Goal: Task Accomplishment & Management: Complete application form

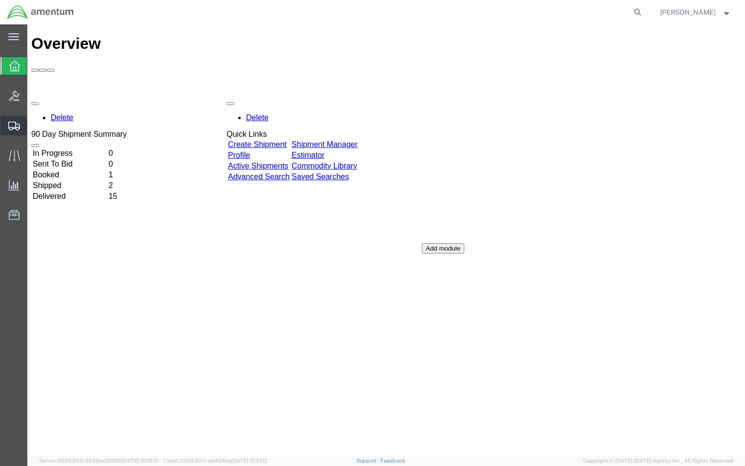
click at [0, 0] on span "Create Shipment" at bounding box center [0, 0] width 0 height 0
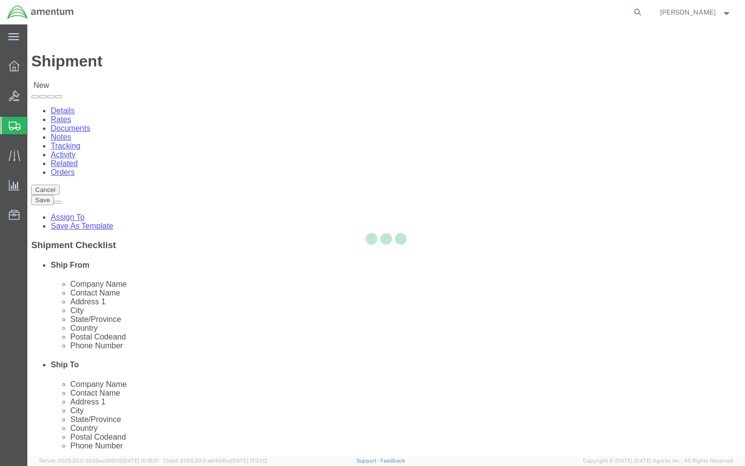
select select
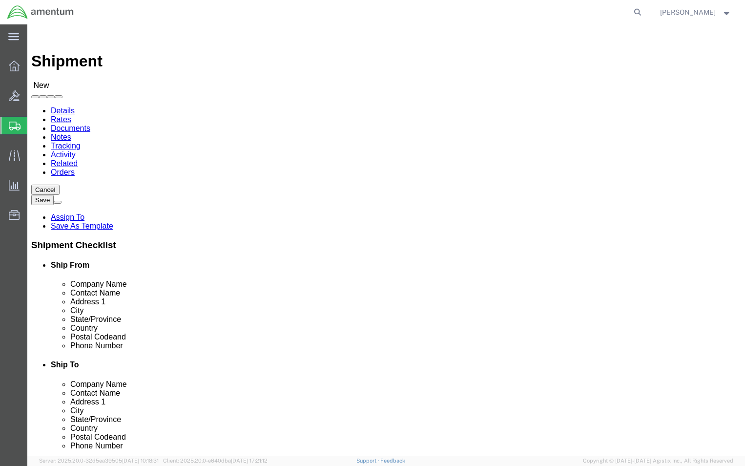
scroll to position [1318, 0]
select select "59336"
drag, startPoint x: 168, startPoint y: 242, endPoint x: 104, endPoint y: 237, distance: 63.6
click input "text"
type input "Bldg 882, Rm 125"
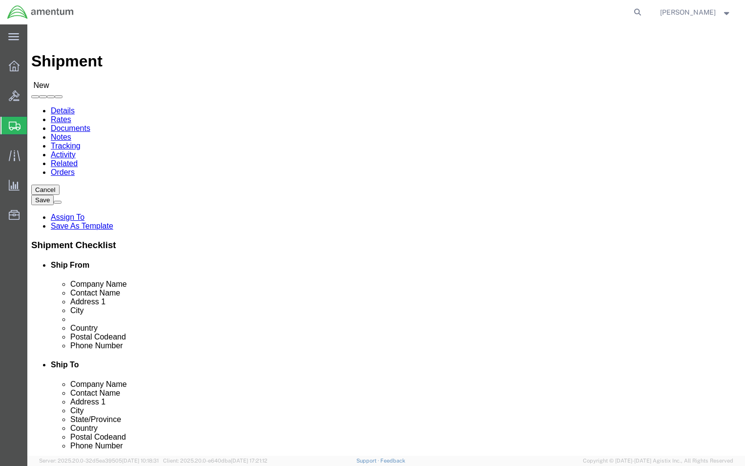
type input "Gyeonggi-do, Pyeongtaek-si"
select select
type input "g"
type input "gye"
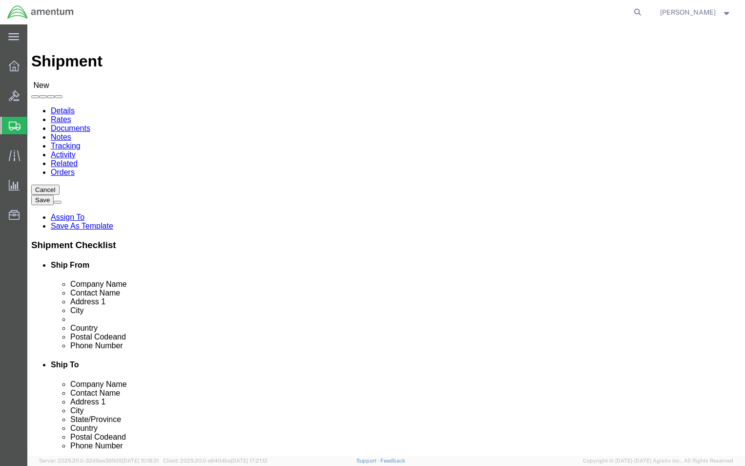
select select "13"
drag, startPoint x: 147, startPoint y: 255, endPoint x: 69, endPoint y: 254, distance: 78.1
click div "City [GEOGRAPHIC_DATA]-do, Pyeongtaek-si"
type input "Pyeongtaek-si"
click input "text"
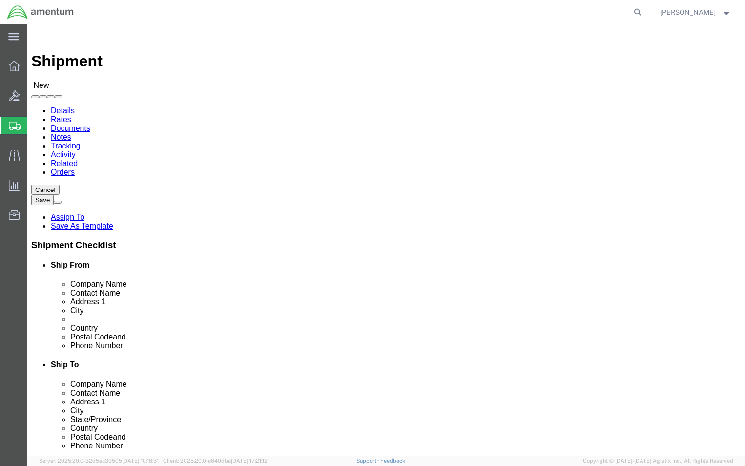
click input "text"
type input "[PERSON_NAME]"
click button
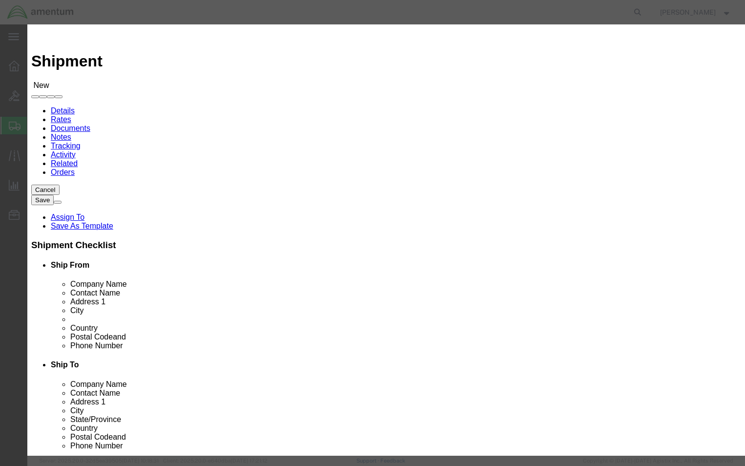
click td
click input "checkbox"
checkbox input "true"
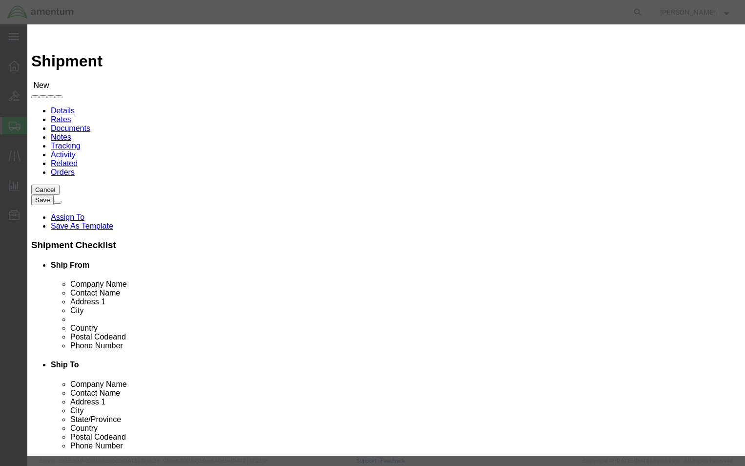
click button "Save"
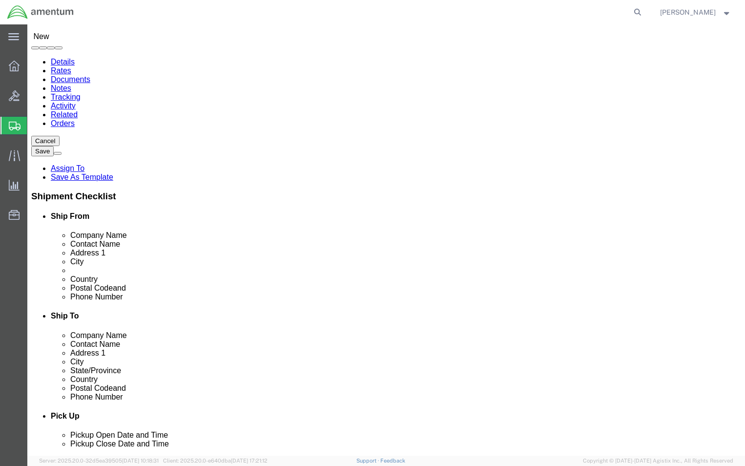
scroll to position [98, 0]
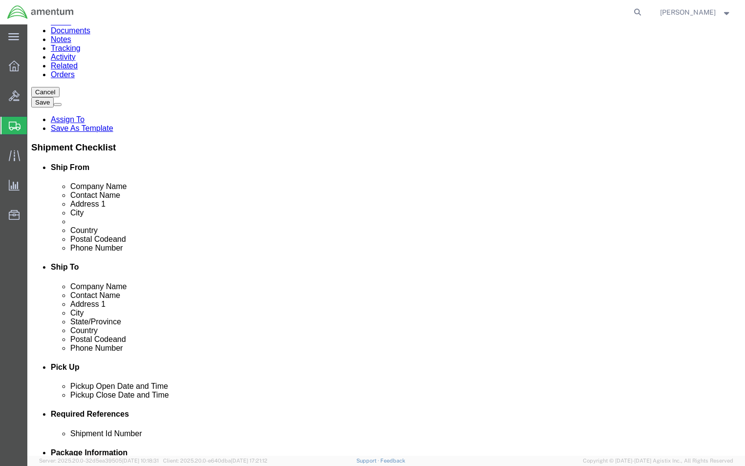
click input "text"
type input "8"
type input "[PHONE_NUMBER]"
drag, startPoint x: 143, startPoint y: 249, endPoint x: 137, endPoint y: 252, distance: 7.2
click input "text"
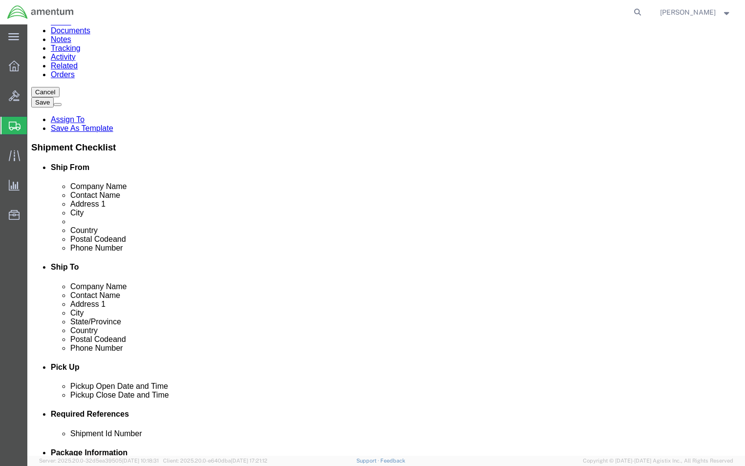
click div
click input "checkbox"
checkbox input "true"
click input "text"
type input "w"
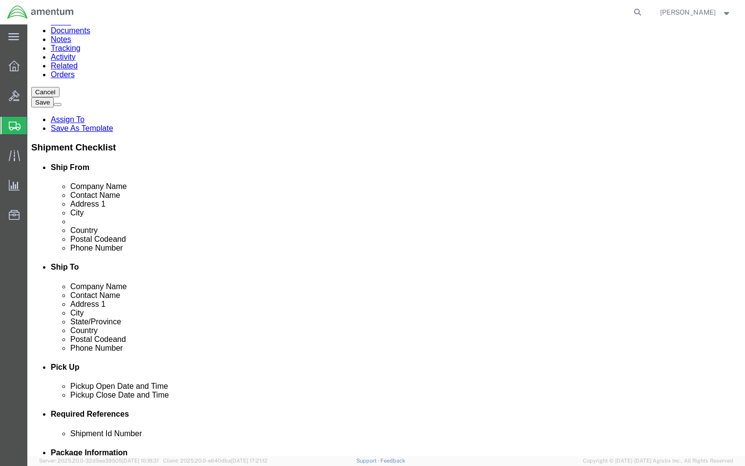
type input "w"
type input "[PERSON_NAME][EMAIL_ADDRESS][PERSON_NAME][DOMAIN_NAME]"
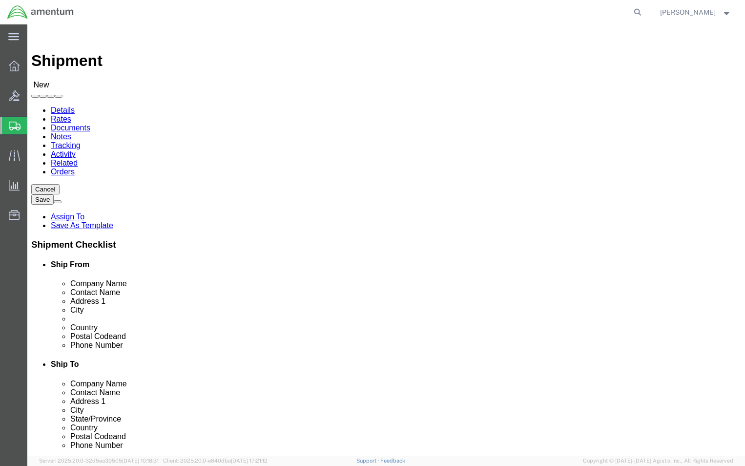
scroll to position [0, 0]
select select "MYPROFILE"
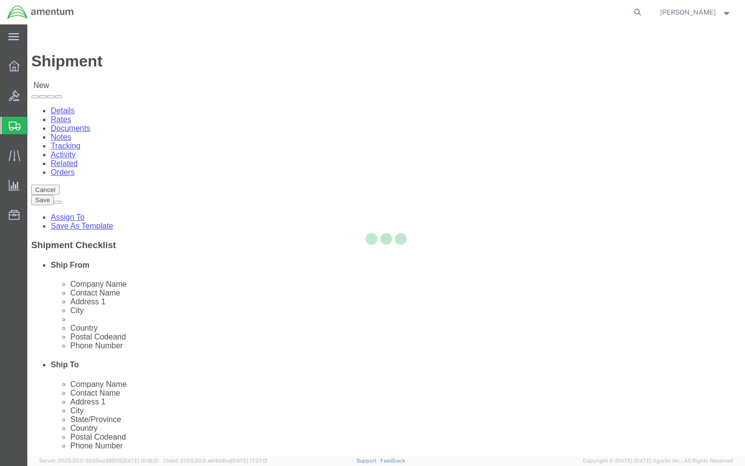
select select "HI"
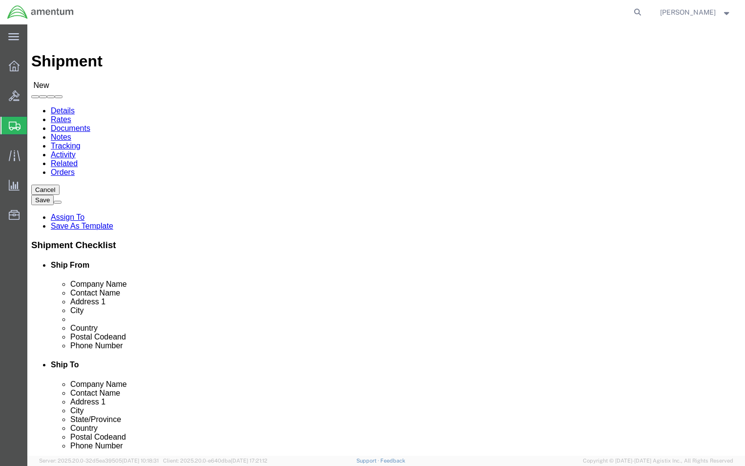
drag, startPoint x: 431, startPoint y: 330, endPoint x: 341, endPoint y: 320, distance: 90.4
click div "Location My Profile Location My Profile Location [PHONE_NUMBER] [PHONE_NUMBER] …"
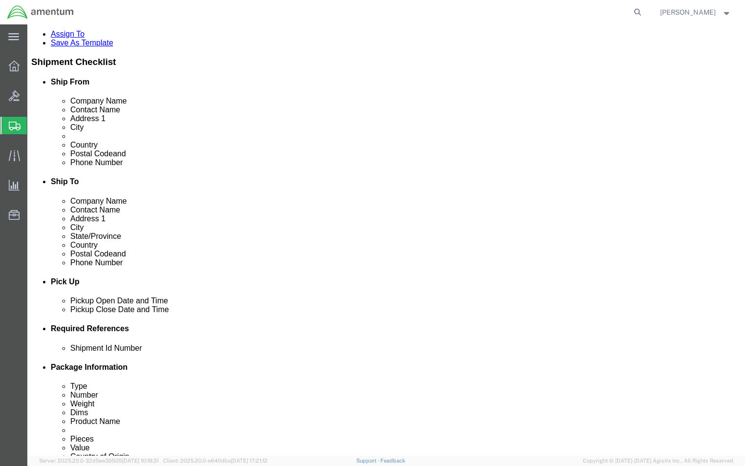
scroll to position [244, 0]
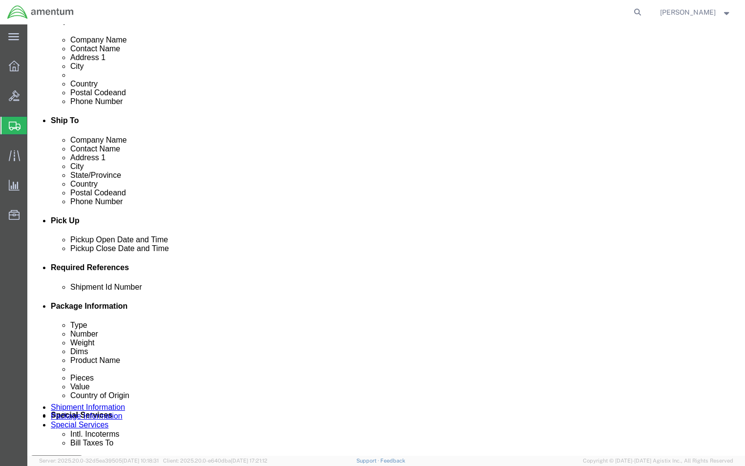
type input "[PHONE_NUMBER]"
click div "[DATE] 12:00 PM"
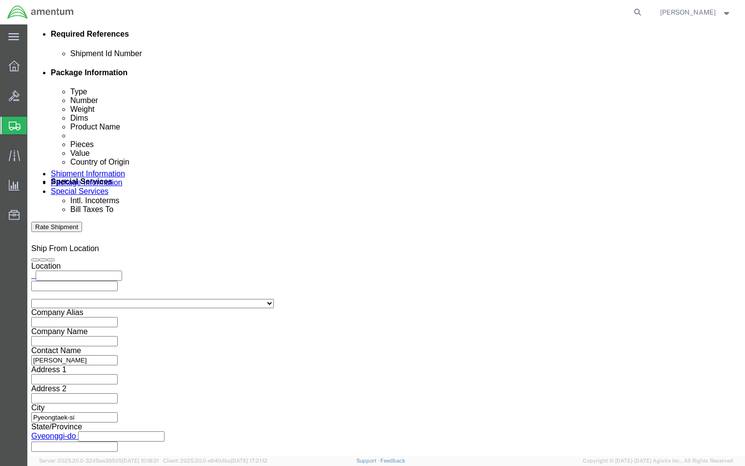
click input "12:00 PM"
type input "1"
type input "9:00 AM"
click button "Apply"
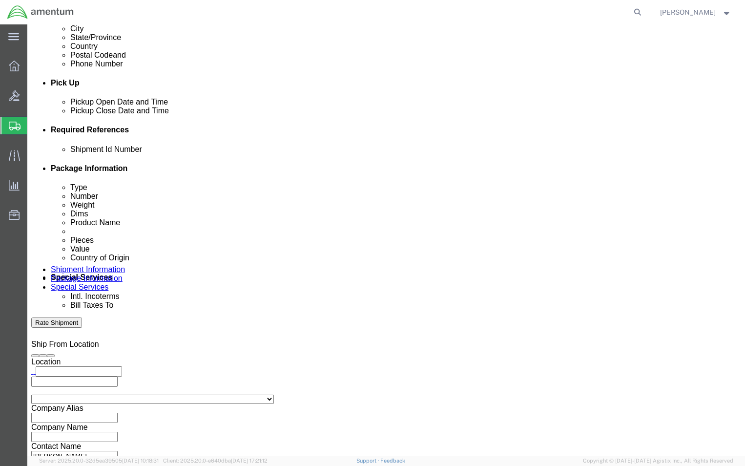
scroll to position [380, 0]
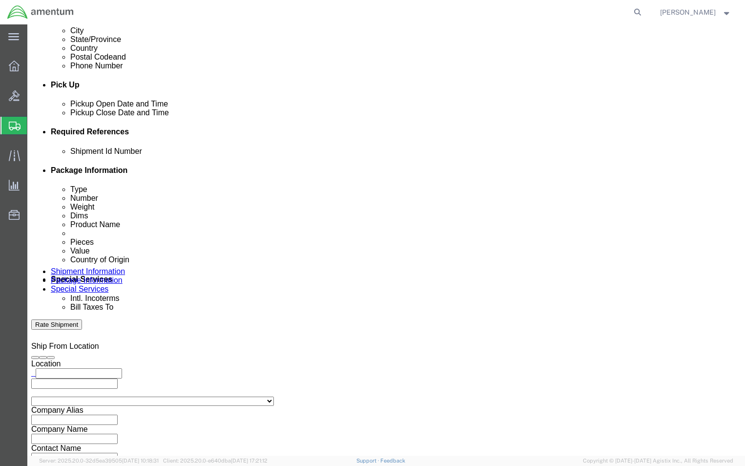
click input "text"
click div "Shipment Id Number Select Account Type Activity ID Airline Appointment Number A…"
click button "Add reference"
click select "Select Account Type Activity ID Airline Appointment Number ASN Batch Request # …"
select select "CUSTREF"
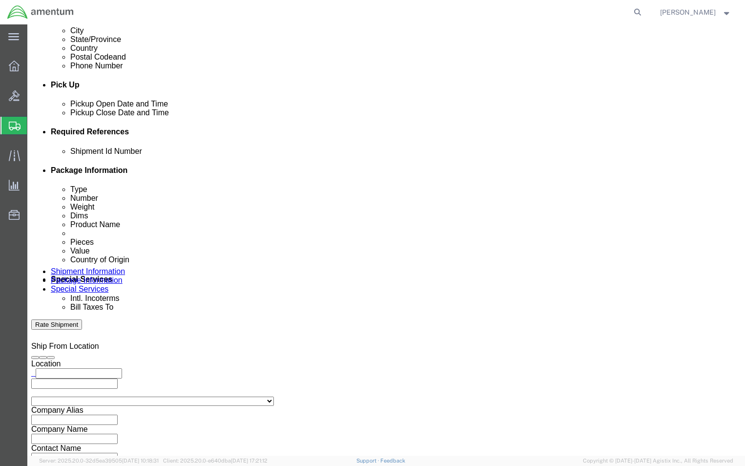
click select "Select Account Type Activity ID Airline Appointment Number ASN Batch Request # …"
click input "text"
paste input "I’m trying to open an account with Airgas [US_STATE]; they are asking for the B…"
click input "I’m trying to open an account with Airgas [US_STATE]; they are asking for the B…"
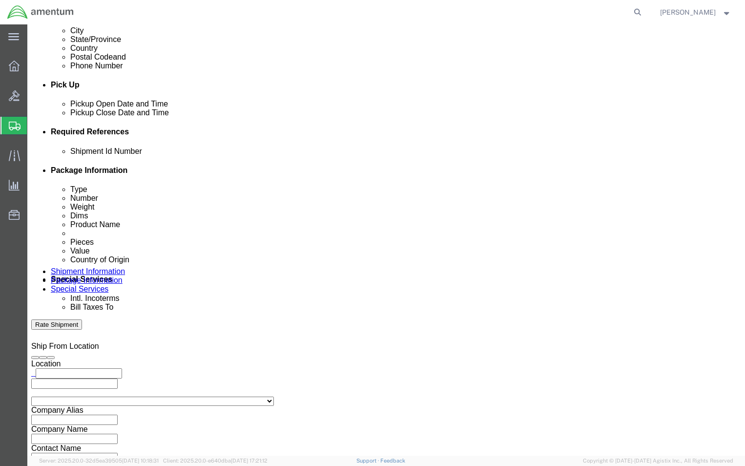
click input "I’m trying to open an account with Airgas [US_STATE]; they are asking for the B…"
type input "I’m trying to open an account with ."
click input "I’m trying to open an account with ."
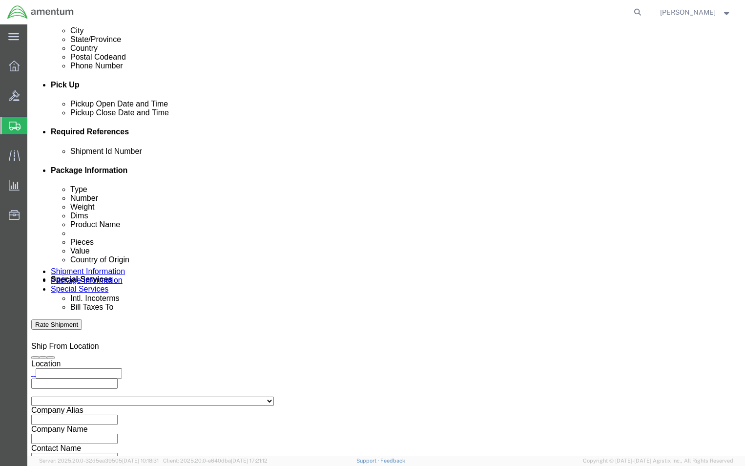
click input "I’m trying to open an account with ."
click input "text"
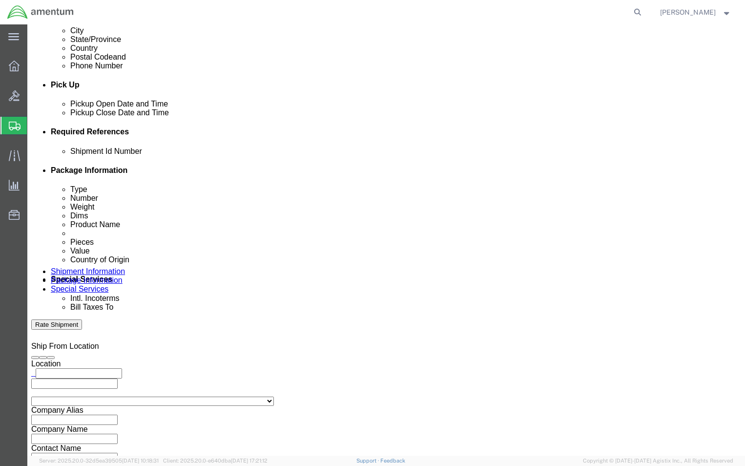
type input "Hardware Bolts"
click input "text"
paste input "4999.R.2521.AK.AS.0A.[GEOGRAPHIC_DATA]00"
type input "4999.R.2521.AK.AS.0A.[GEOGRAPHIC_DATA]00"
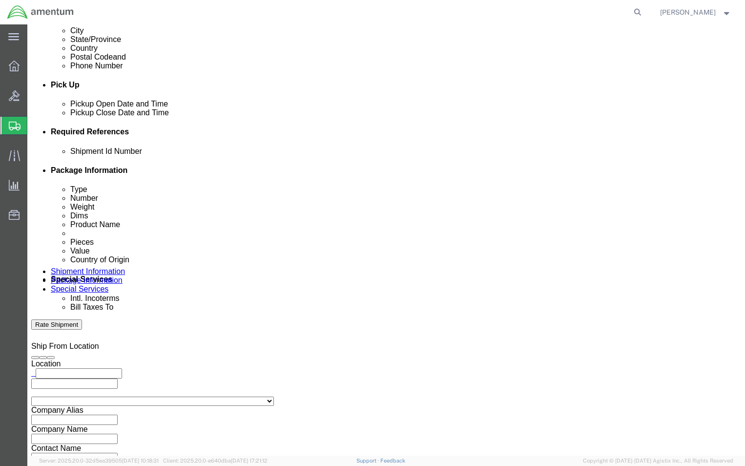
click div "Shipment Id Number 4999.R.2521.AK.AS.0A.[GEOGRAPHIC_DATA]00 Select Account Type…"
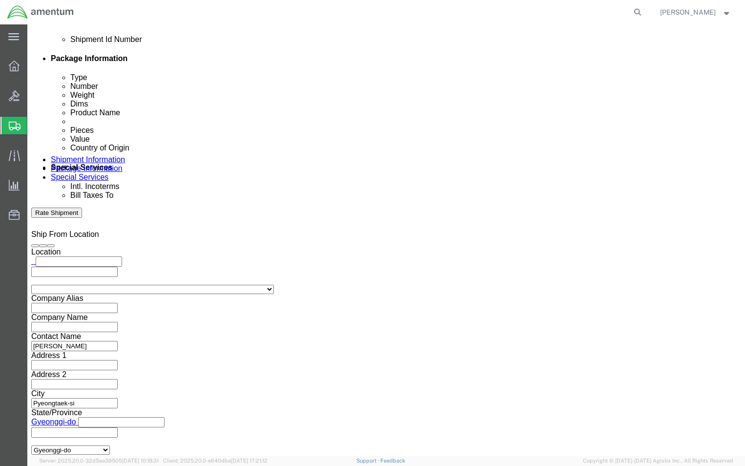
scroll to position [493, 0]
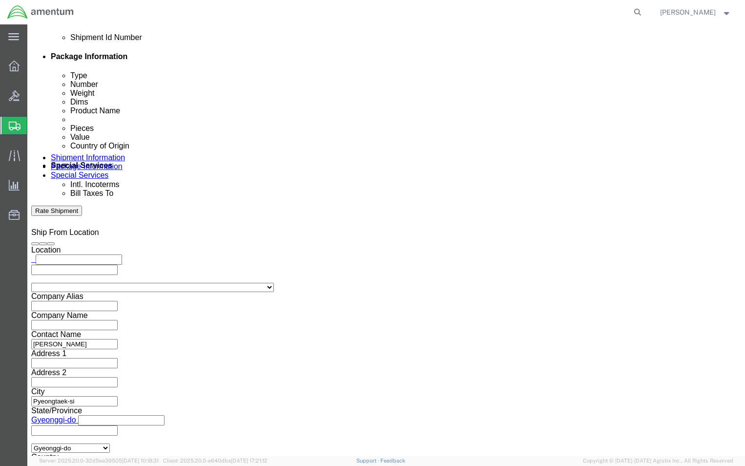
click button "Continue"
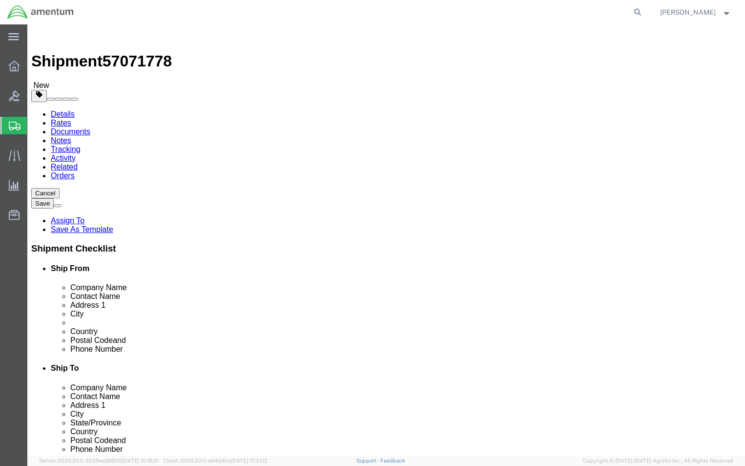
click div "Package Type Select BCK Boxes Bale(s) Basket(s) Bolt(s) Bottle(s) Buckets Bulk …"
click select "Select BCK Boxes Bale(s) Basket(s) Bolt(s) Bottle(s) Buckets Bulk Bundle(s) Can…"
select select "PAK"
click select "Select BCK Boxes Bale(s) Basket(s) Bolt(s) Bottle(s) Buckets Bulk Bundle(s) Can…"
type input "10.25"
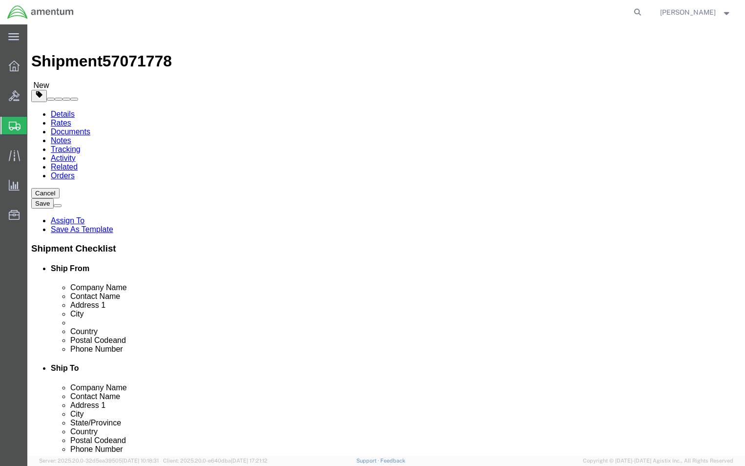
type input "12.75"
type input "1.00"
click select "Select BCK Boxes Bale(s) Basket(s) Bolt(s) Bottle(s) Buckets Bulk Bundle(s) Can…"
select select "ENV"
click select "Select BCK Boxes Bale(s) Basket(s) Bolt(s) Bottle(s) Buckets Bulk Bundle(s) Can…"
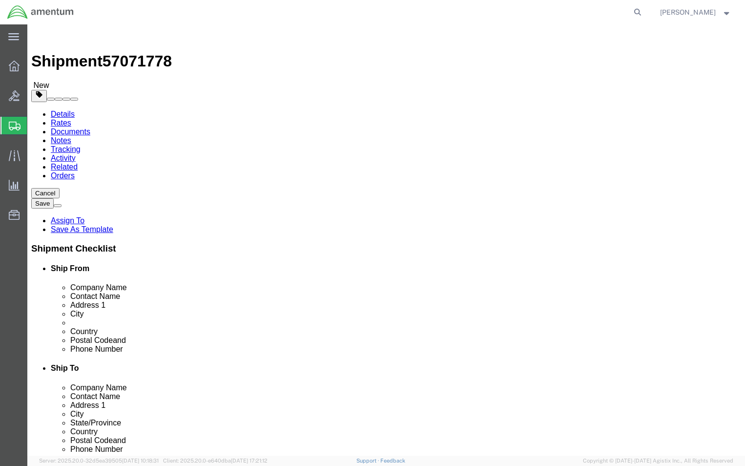
type input "9.50"
type input "12.50"
type input "0.25"
type input "1"
click select "Select BCK Boxes Bale(s) Basket(s) Bolt(s) Bottle(s) Buckets Bulk Bundle(s) Can…"
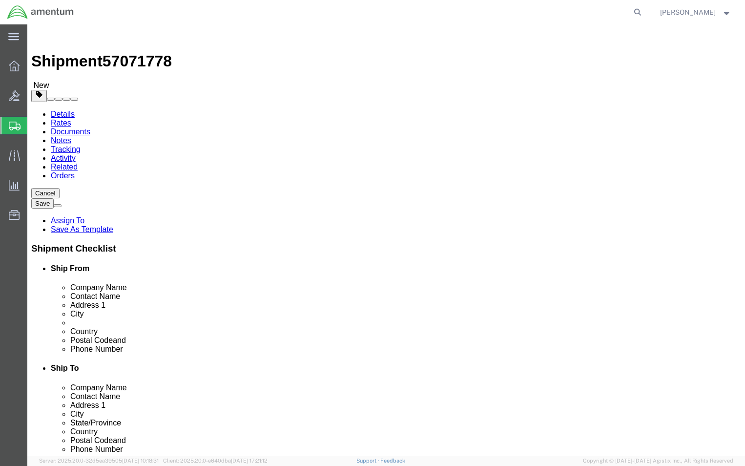
select select "PAK"
click select "Select BCK Boxes Bale(s) Basket(s) Bolt(s) Bottle(s) Buckets Bulk Bundle(s) Can…"
type input "10.25"
type input "12.75"
type input "1.00"
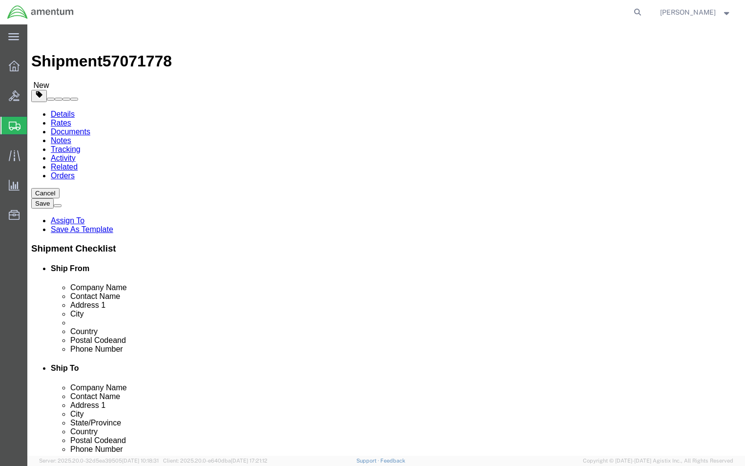
click div "Package Content # 1 1 x PAK Package Type Select BCK Boxes Bale(s) Basket(s) Bol…"
click link "Add Content"
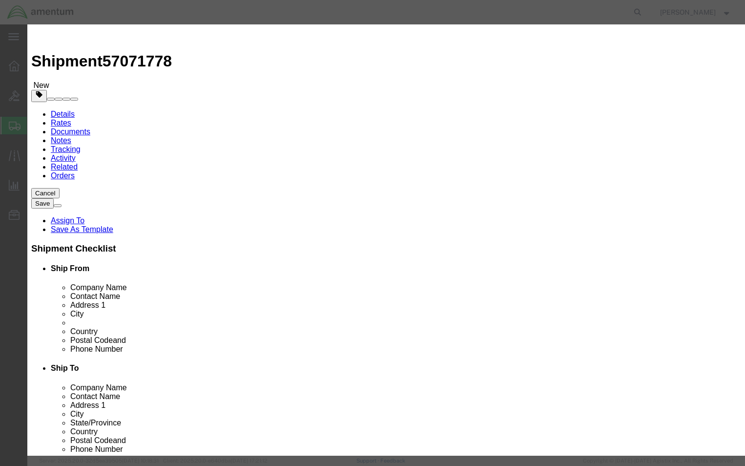
click input "text"
paste input "MEC bolts"
type input "MEC bolts"
click input "0"
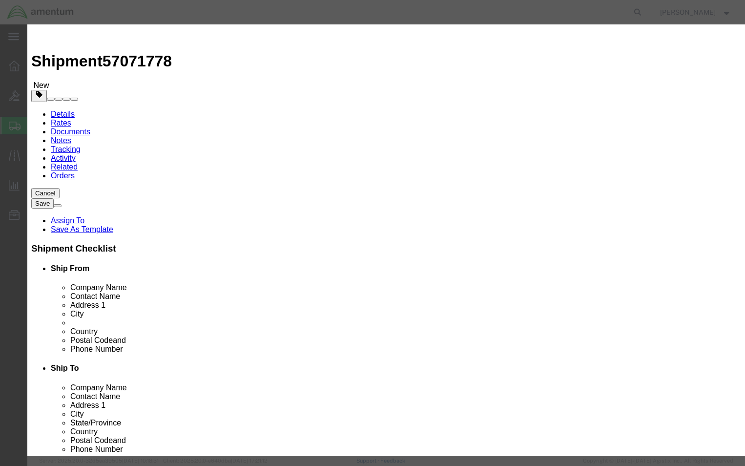
type input "3"
click input "text"
type input "20"
select select "KRW"
click select "Select ADP AED AFN ALL AMD AOA ARS ATS AUD AWG AZN BAM BBD BDT BGL BGN BHD BIF …"
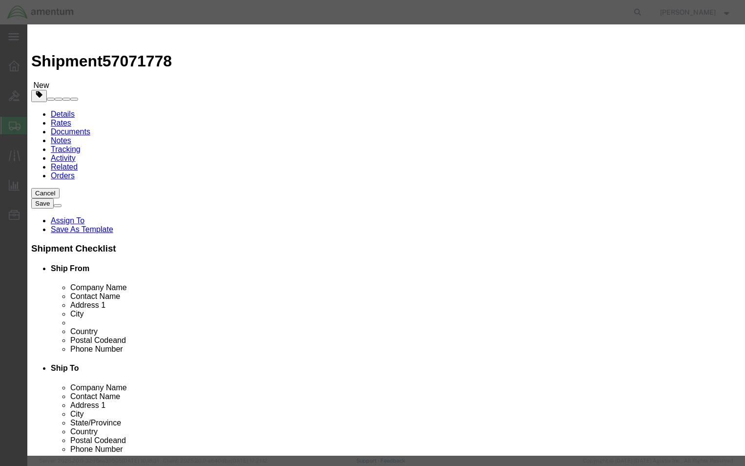
click div "Commodity library"
click select "Select ADP AED AFN ALL AMD AOA ARS ATS AUD AWG AZN BAM BBD BDT BGL BGN BHD BIF …"
drag, startPoint x: 205, startPoint y: 109, endPoint x: 162, endPoint y: 112, distance: 44.0
click div "Total Value 20 Select ADP AED AFN ALL AMD AOA ARS ATS AUD AWG AZN BAM BBD BDT B…"
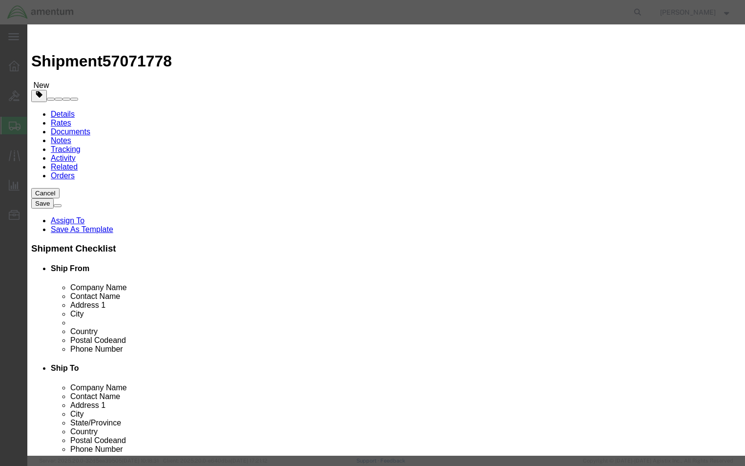
type input "28,430.80"
click select "Select 50 55 60 65 70 85 92.5 100 125 175 250 300 400"
click button "Commodity library"
click link "B"
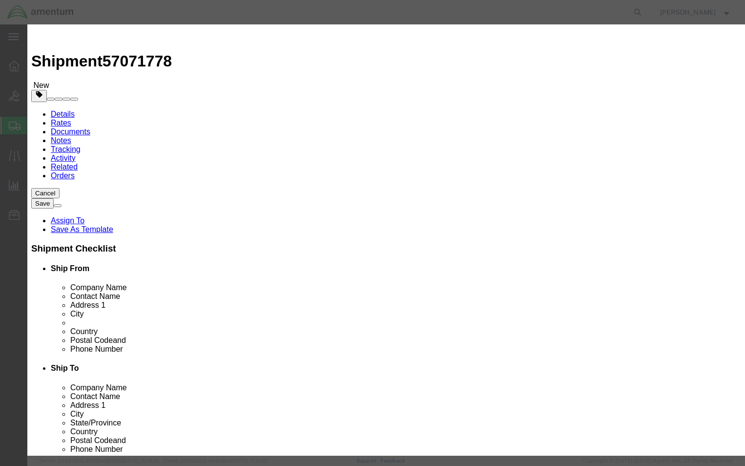
click input "text"
type input "Bolts"
click icon "button"
click link "Sku"
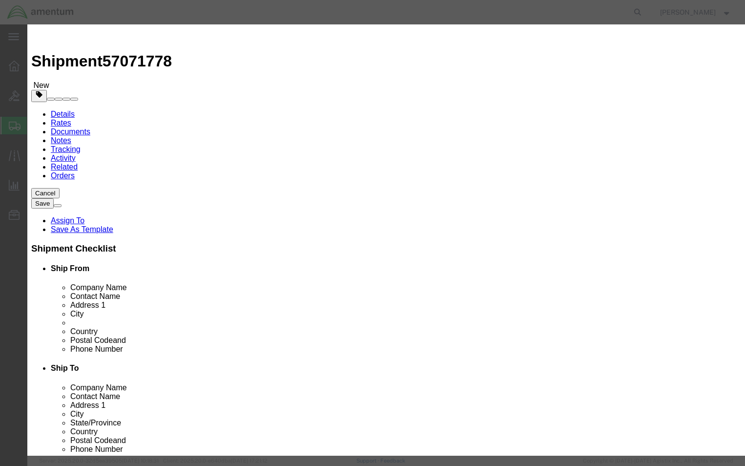
click icon "button"
click icon
click select "Select 50 55 60 65 70 85 92.5 100 125 175 250 300 400"
select select "50"
click select "Select 50 55 60 65 70 85 92.5 100 125 175 250 300 400"
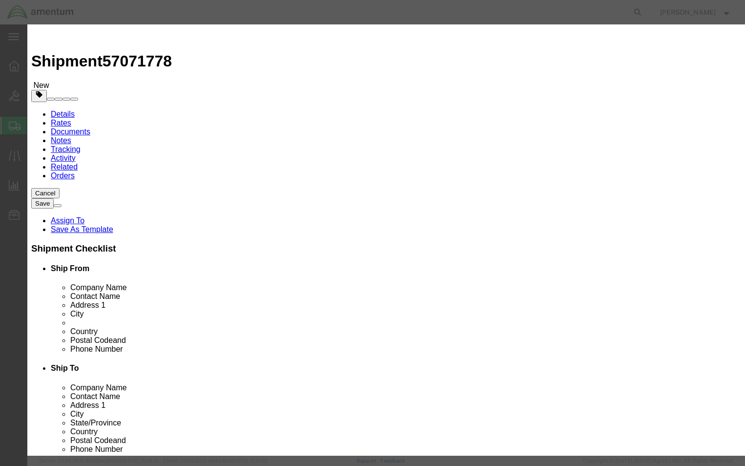
click div "Transport Notes"
click textarea
type textarea "Hardware Bolts Not for resale"
click select "Select [GEOGRAPHIC_DATA] [GEOGRAPHIC_DATA] [GEOGRAPHIC_DATA] [GEOGRAPHIC_DATA] …"
select select "US"
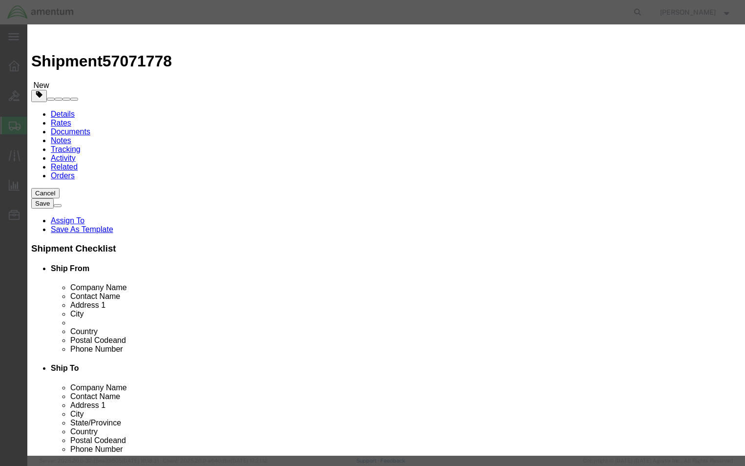
click select "Select [GEOGRAPHIC_DATA] [GEOGRAPHIC_DATA] [GEOGRAPHIC_DATA] [GEOGRAPHIC_DATA] …"
click div "Product Name MEC bolts Pieces 3 Select Bag Barrels 100Board Feet Bottle Box Bli…"
click button "Save & Close"
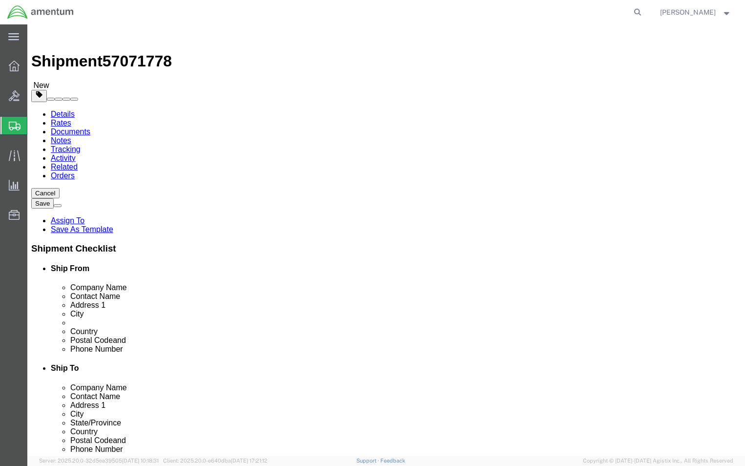
scroll to position [5, 0]
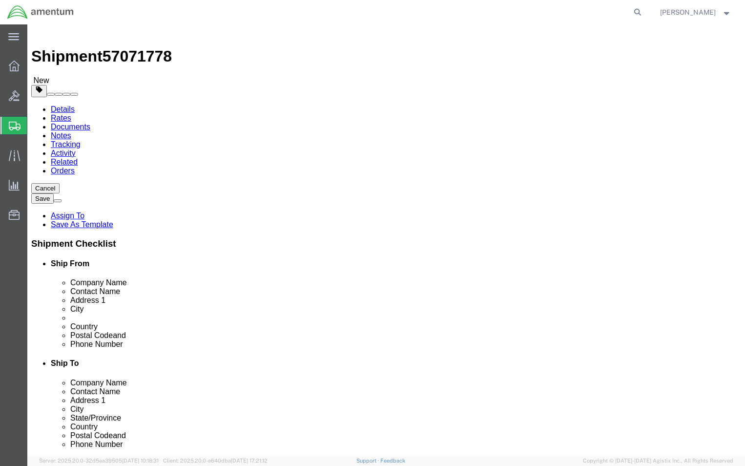
click button "Continue"
click select "Select 1 Day 2 Day 3-5 Day Economy 5+ Day"
click div "Service Options"
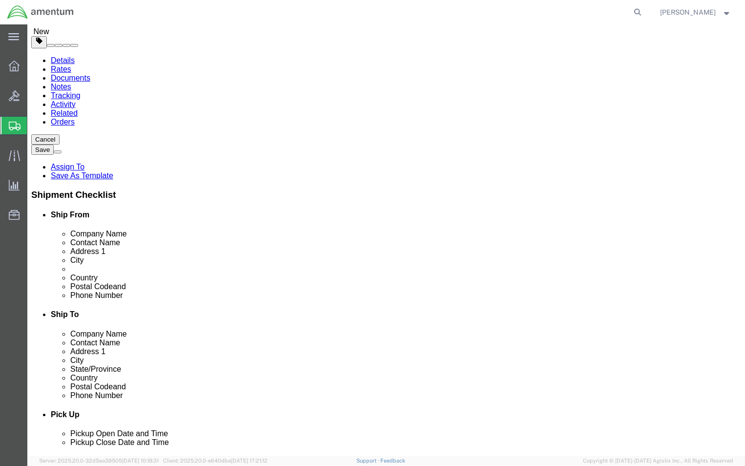
click select "Select Buyer Cost Center Department Operations Number Order Number Sales Person"
click div "Billing"
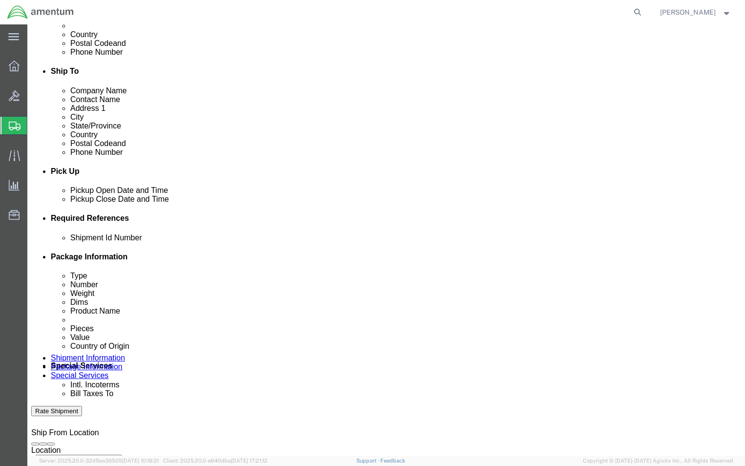
scroll to position [298, 0]
click select "Select Use Carrier or Agent Broker Use My Nominated Broker Use Recipient's Brok…"
click div "Customs Options"
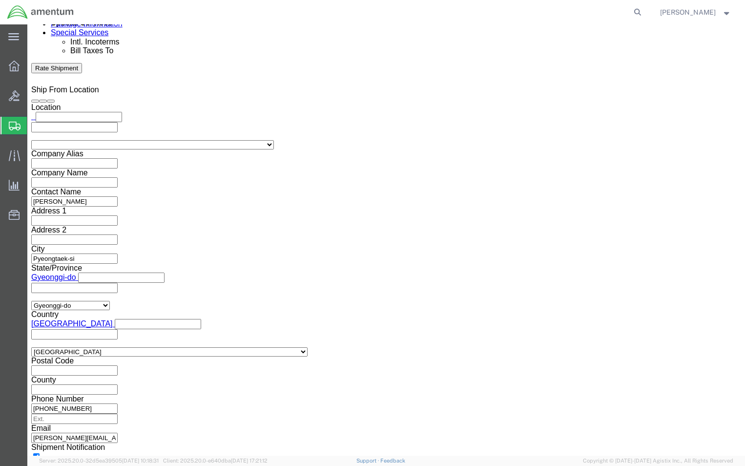
scroll to position [658, 0]
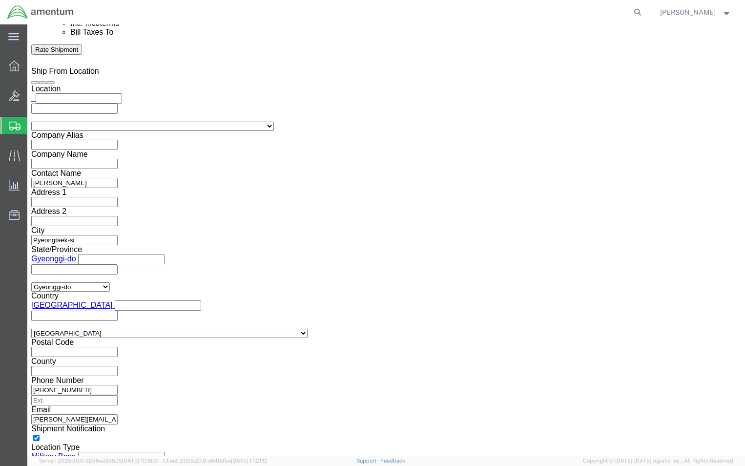
click input "checkbox"
checkbox input "true"
type input "[DATE]"
type input "57071778"
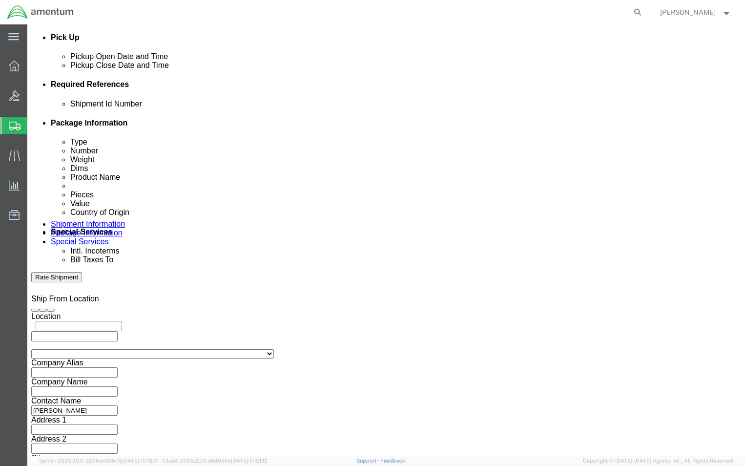
scroll to position [414, 0]
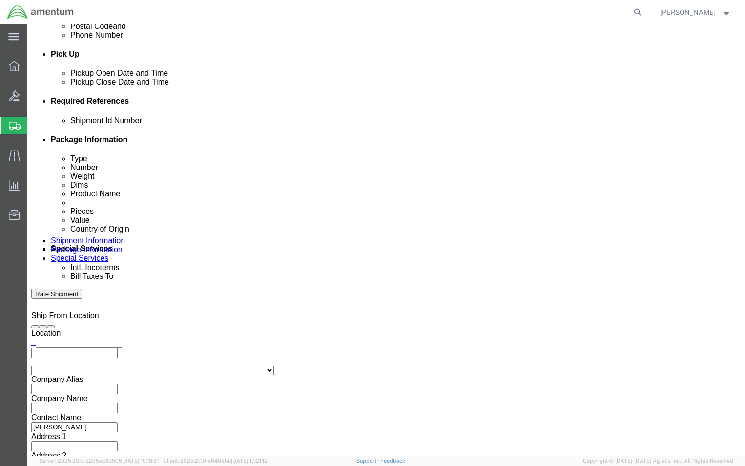
select select "MYPROFILE"
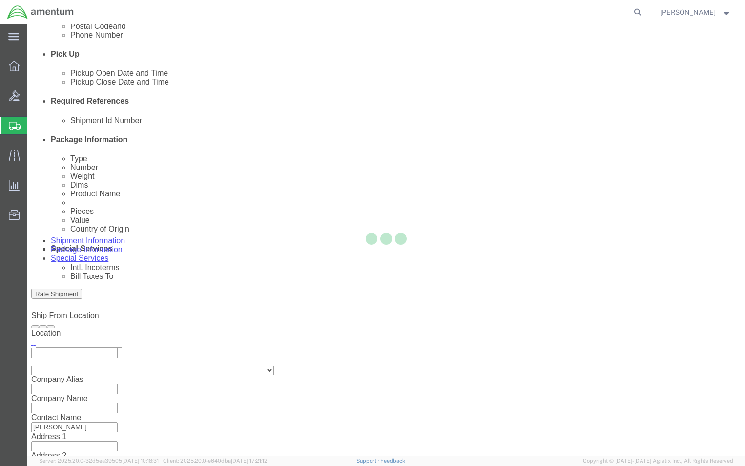
type input "Amentum Services, Inc."
type input "[STREET_ADDRESS][PERSON_NAME][PERSON_NAME]"
select select "US"
type input "[PERSON_NAME]"
type input "[PHONE_NUMBER]"
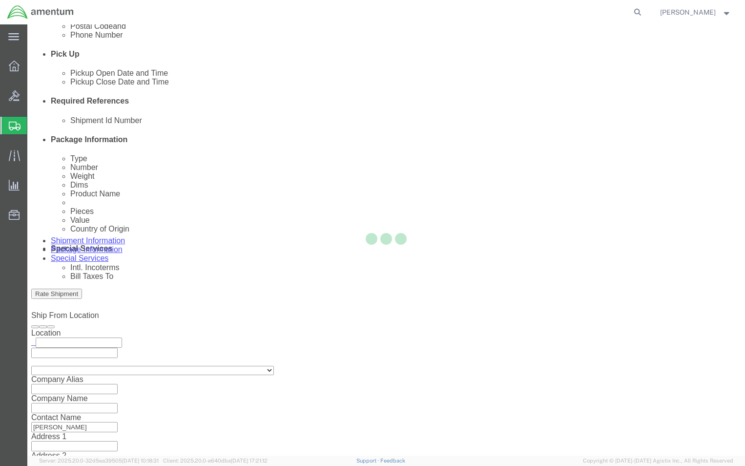
type input "Hanger Bldg 114"
type input "[PERSON_NAME][GEOGRAPHIC_DATA]"
type input "96854"
type input "[US_EMPLOYER_IDENTIFICATION_NUMBER]"
select select "HI"
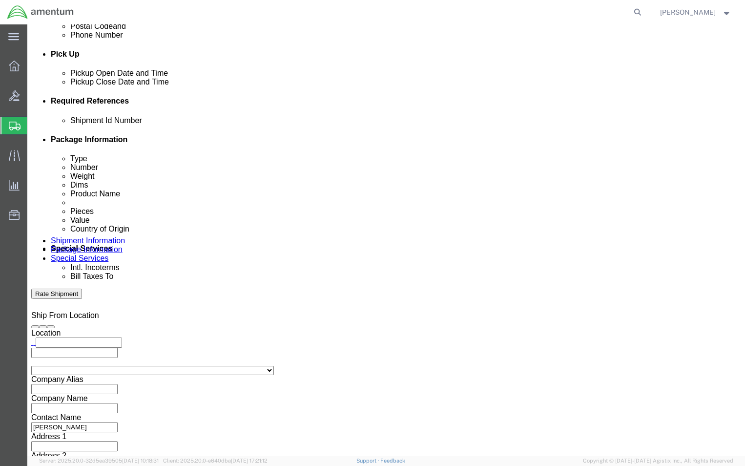
drag, startPoint x: 442, startPoint y: 253, endPoint x: 348, endPoint y: 239, distance: 95.2
click div "[PHONE_NUMBER]"
click input "[PHONE_NUMBER]"
drag, startPoint x: 452, startPoint y: 249, endPoint x: 302, endPoint y: 241, distance: 150.1
click div "Phone Number [PHONE_NUMBER]"
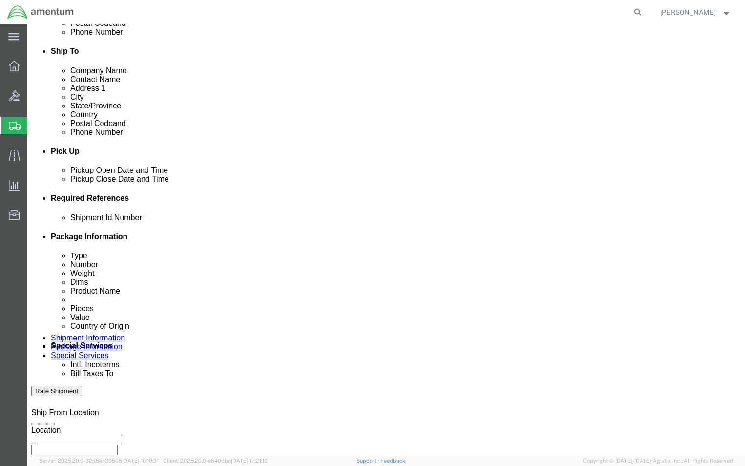
scroll to position [316, 0]
type input "[PHONE_NUMBER]"
click select "Select Use Carrier or Agent Broker Use My Nominated Broker Use Recipient's Brok…"
select select "AGNT"
click select "Select Use Carrier or Agent Broker Use My Nominated Broker Use Recipient's Brok…"
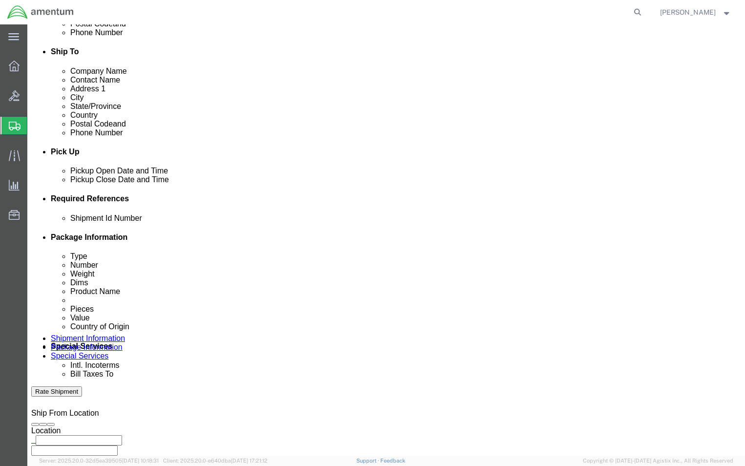
click div "Customs Clearance Authority Select Use Carrier or Agent Broker Use My Nominated…"
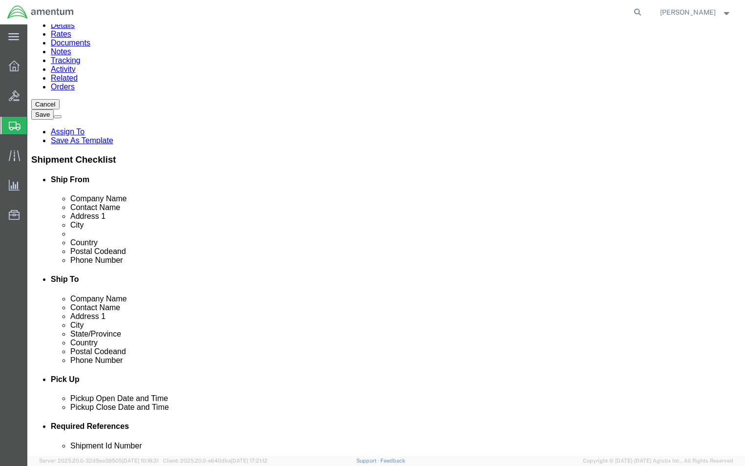
scroll to position [72, 0]
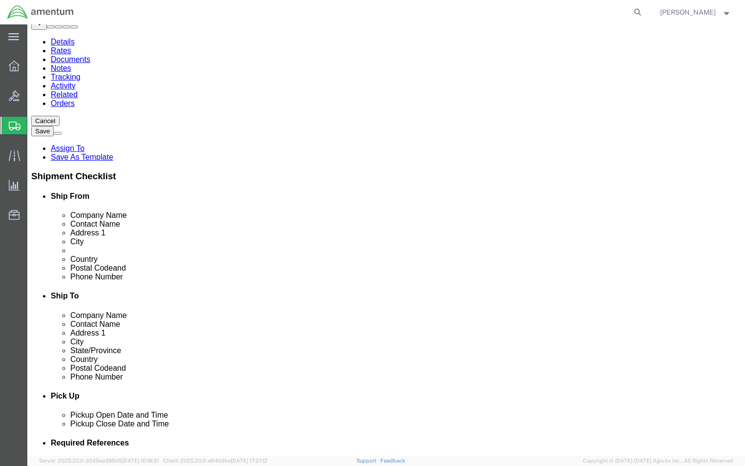
click select "Select Recipient Account Sender/Shipper Third Party Account"
select select "RCPN"
click select "Select Recipient Account Sender/Shipper Third Party Account"
type input "Amentum Services, Inc."
type input "[STREET_ADDRESS][PERSON_NAME][PERSON_NAME]"
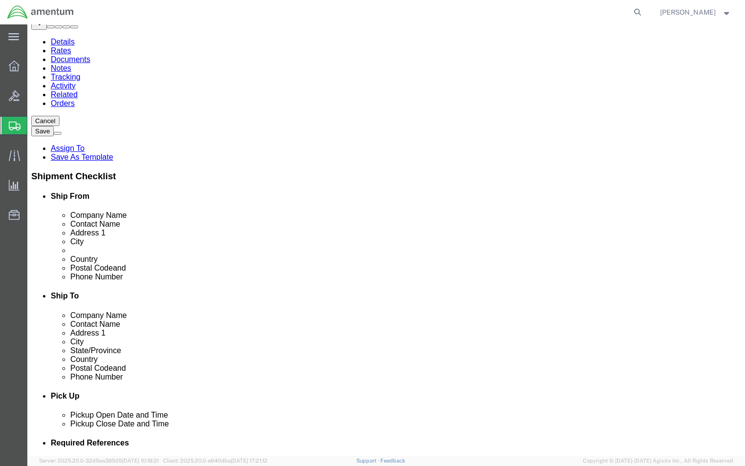
select select "US"
select select "HI"
type input "[PHONE_NUMBER]"
type input "[PERSON_NAME]"
type input "Hanger Bldg 114"
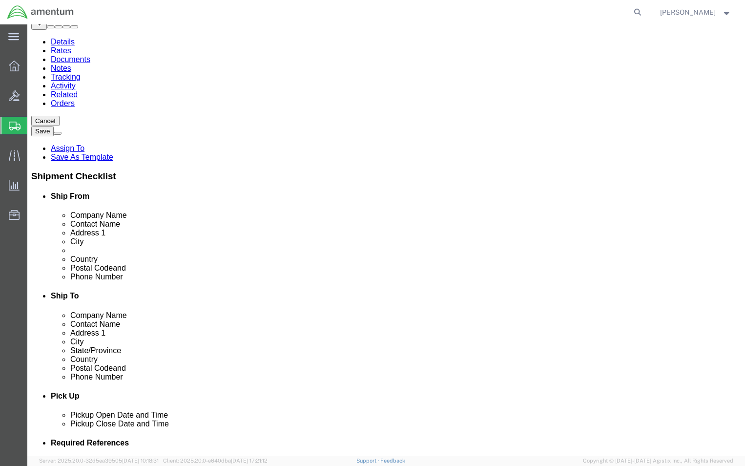
type input "[PERSON_NAME][GEOGRAPHIC_DATA]"
type input "96854"
type input "[US_EMPLOYER_IDENTIFICATION_NUMBER]"
click span "Intl. Incoterms"
click h4 "Special Services"
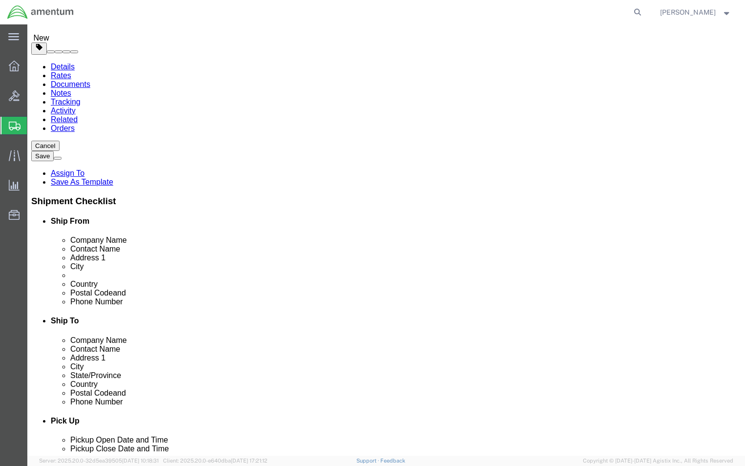
scroll to position [23, 0]
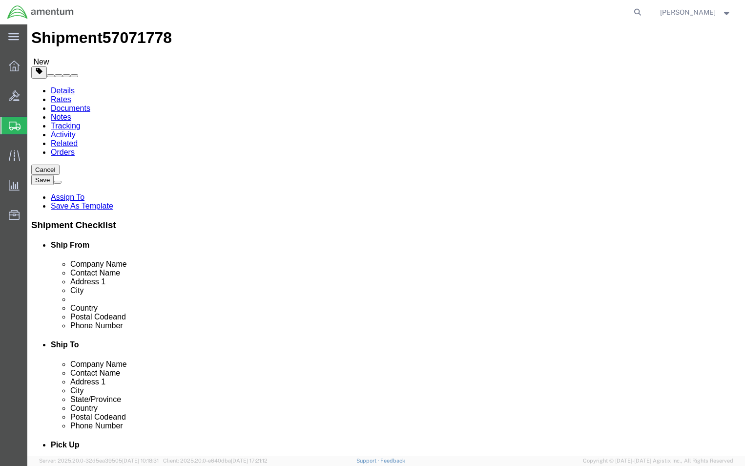
click select "Select Carriage Insurance Paid Carriage Paid To Cost and Freight Cost Insurance…"
click icon
click select "Select Carriage Insurance Paid Carriage Paid To Cost and Freight Cost Insurance…"
click div "Billing Location Select Select My Profile Location [PHONE_NUMBER] [PHONE_NUMBER…"
click select "Select Recipient Account Sender/Shipper Third Party Account"
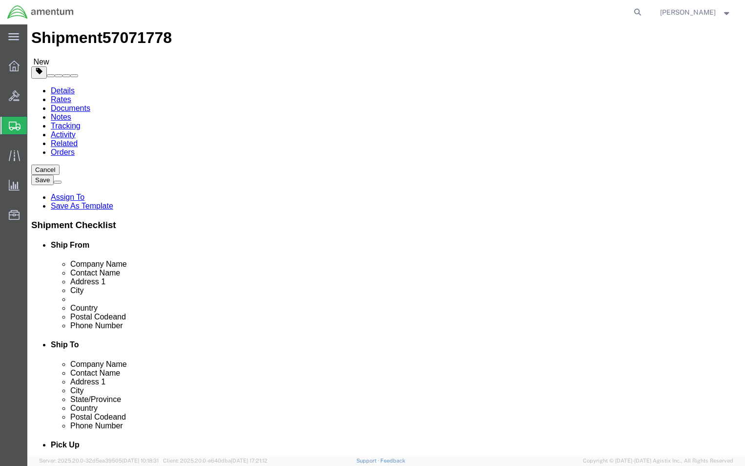
click select "Select Yes No"
click div "Billing Location Select Select My Profile Location [PHONE_NUMBER] [PHONE_NUMBER…"
click select "Select Recipient Account Sender/Shipper Third Party Account"
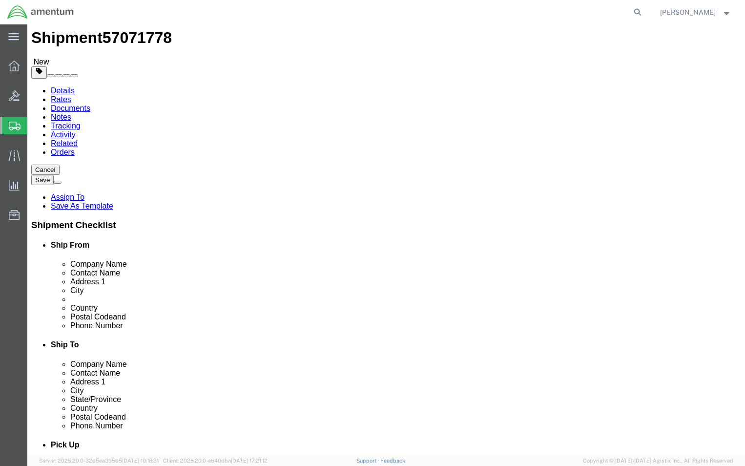
select select "SHIP"
click select "Select Recipient Account Sender/Shipper Third Party Account"
click select "Select Carriage Insurance Paid Carriage Paid To Cost and Freight Cost Insurance…"
click input "text"
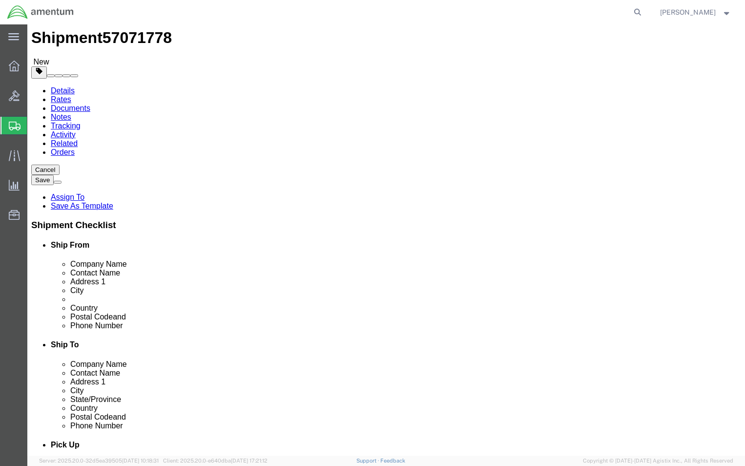
click select "Select Carriage Insurance Paid Carriage Paid To Cost and Freight Cost Insurance…"
select select "CPT"
click select "Select Carriage Insurance Paid Carriage Paid To Cost and Freight Cost Insurance…"
select select "SHIP"
select select "RCPN"
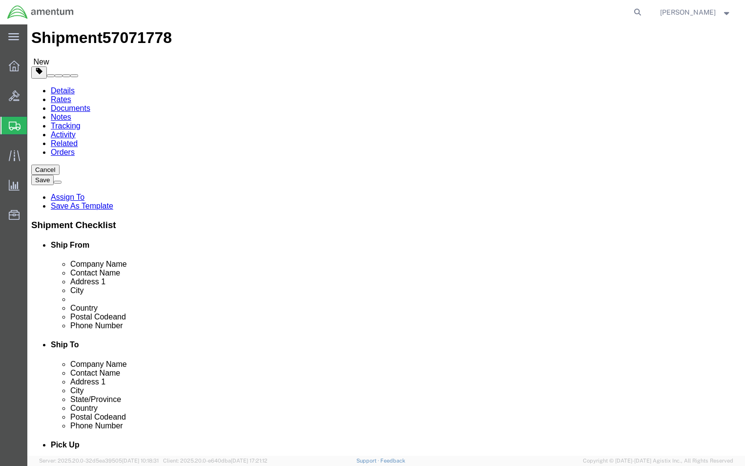
click select "Select Carriage Insurance Paid Carriage Paid To Cost and Freight Cost Insurance…"
select select
click select "Select Carriage Insurance Paid Carriage Paid To Cost and Freight Cost Insurance…"
select select
click select "Select Recipient Account Sender/Shipper Third Party Account"
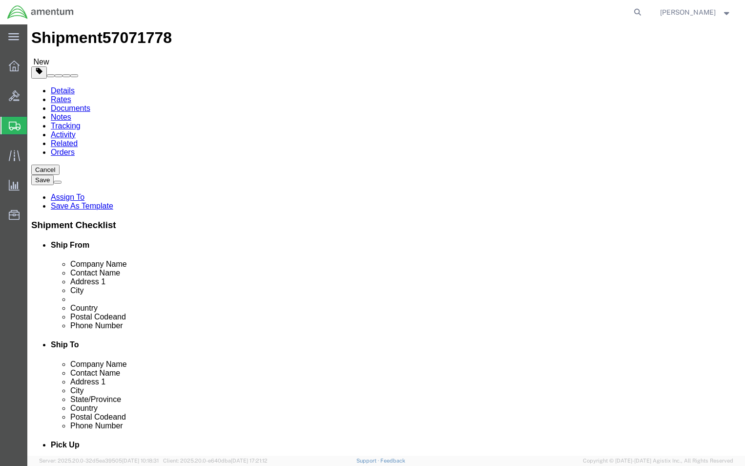
click select "Select Recipient Account Sender/Shipper Third Party Account"
select select "THRD"
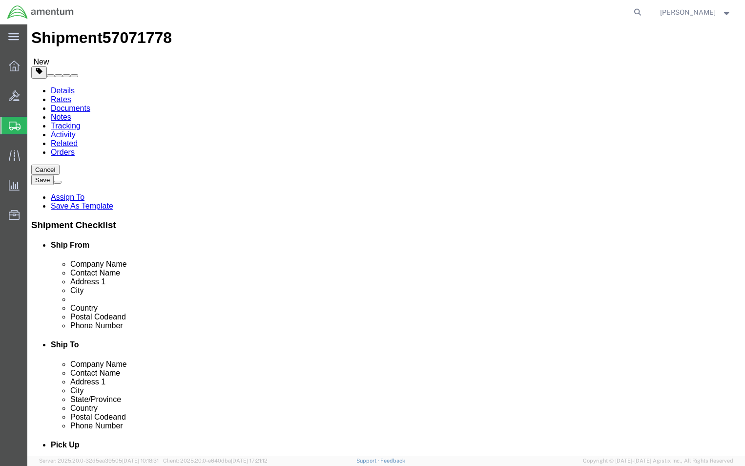
click select "Select Recipient Account Sender/Shipper Third Party Account"
click select "Select DHL FedEx Express UPS"
select select "FedEx Express"
click select "Select DHL FedEx Express UPS"
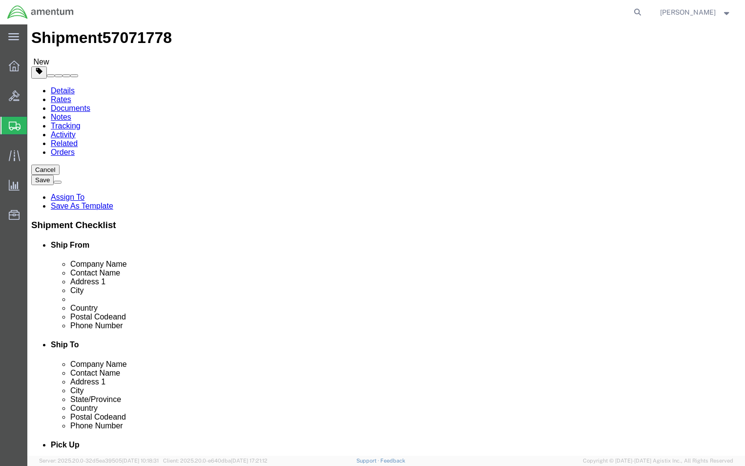
click div "Intl. Incoterms Select Carriage Insurance Paid Carriage Paid To Cost and Freigh…"
click select "Select Recipient Account Sender/Shipper Third Party Account"
select select "RCPN"
click select "Select Recipient Account Sender/Shipper Third Party Account"
click select "Select DHL FedEx Express UPS"
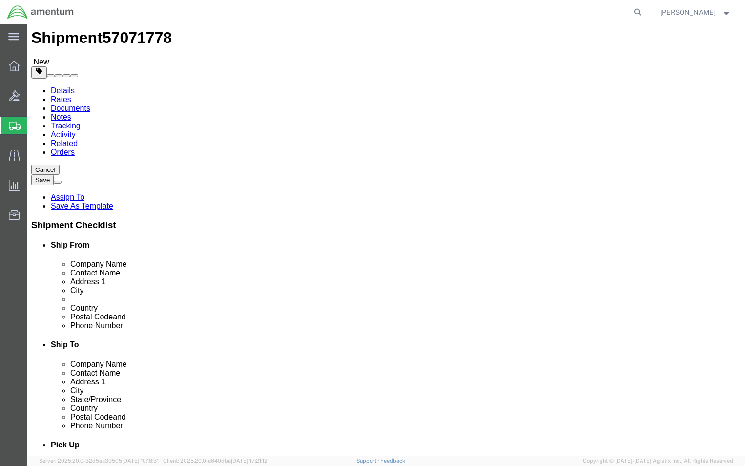
select select
click select "Select DHL FedEx Express UPS"
click select "Select Recipient Account Sender/Shipper Third Party Account"
select select "SHIP"
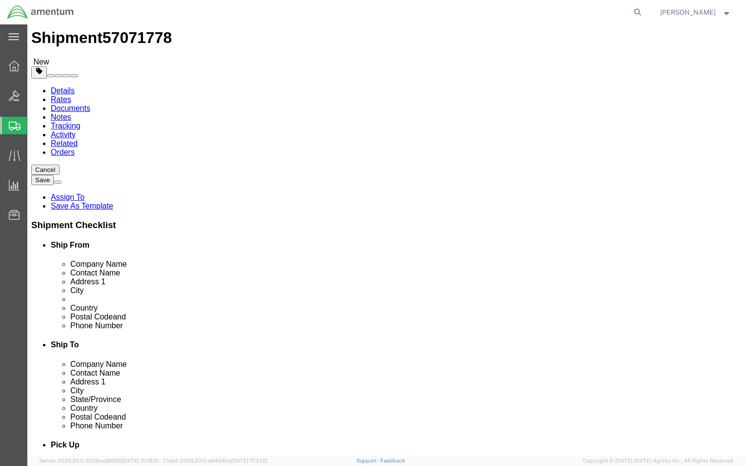
click select "Select Recipient Account Sender/Shipper Third Party Account"
click select "Select Carriage Insurance Paid Carriage Paid To Cost and Freight Cost Insurance…"
select select "CIP"
click select "Select Carriage Insurance Paid Carriage Paid To Cost and Freight Cost Insurance…"
select select "SHIP"
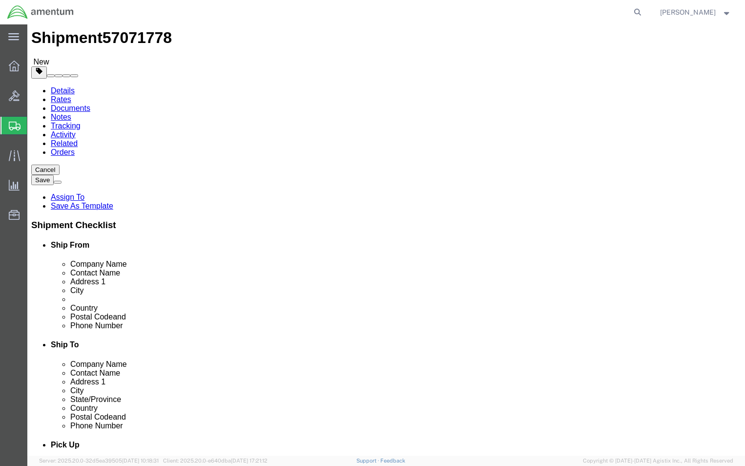
click select "Select Recipient Account Sender/Shipper Third Party Account"
select select "SHIP"
click select "Select Recipient Account Sender/Shipper Third Party Account"
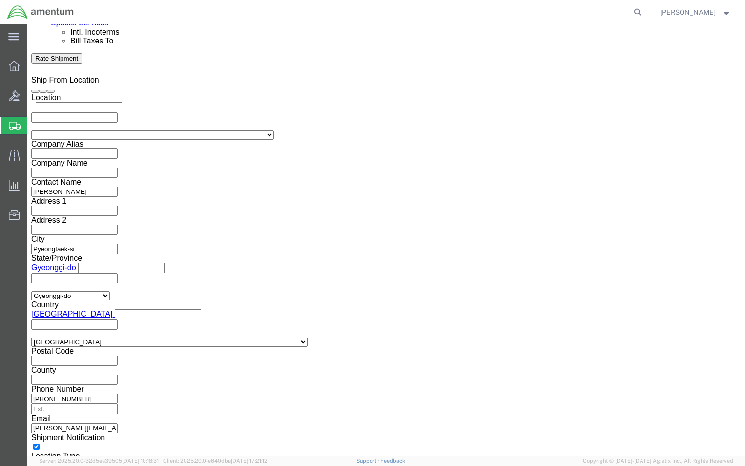
scroll to position [658, 0]
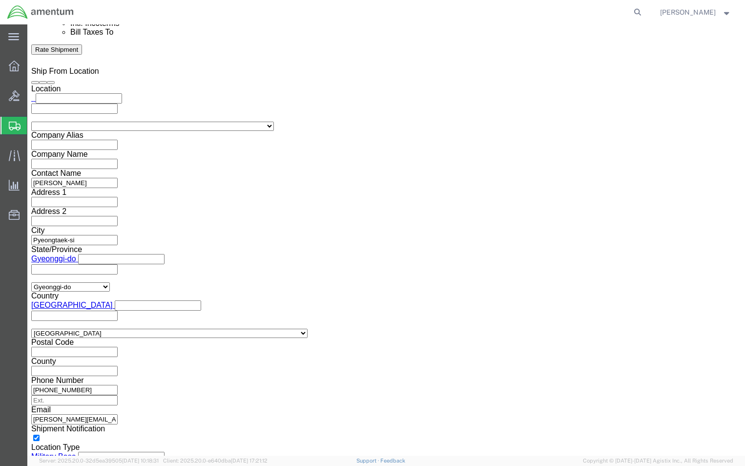
click button "Rate Shipment"
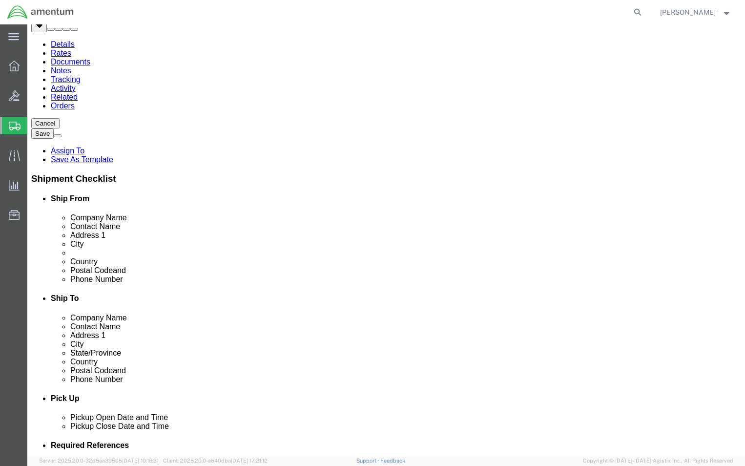
scroll to position [0, 0]
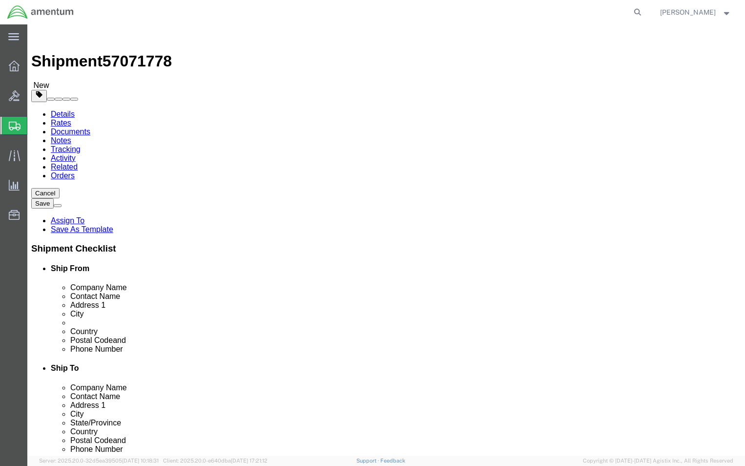
click icon
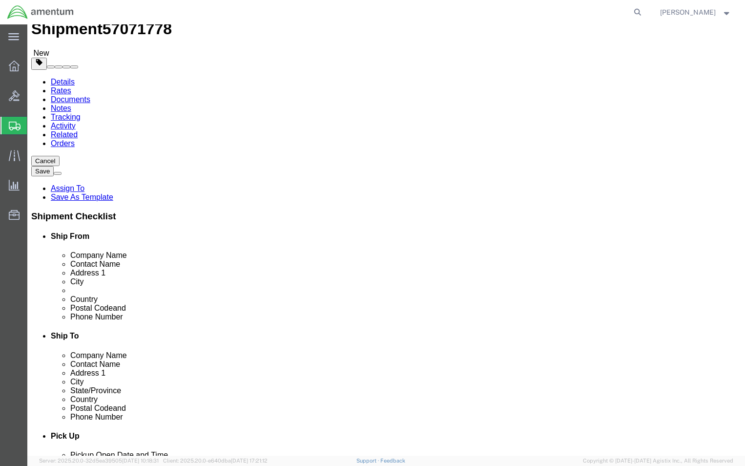
scroll to position [49, 0]
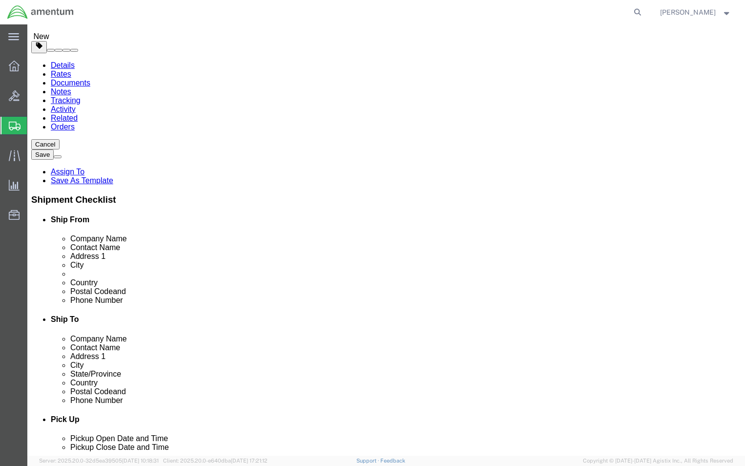
click dd "3.00 Each"
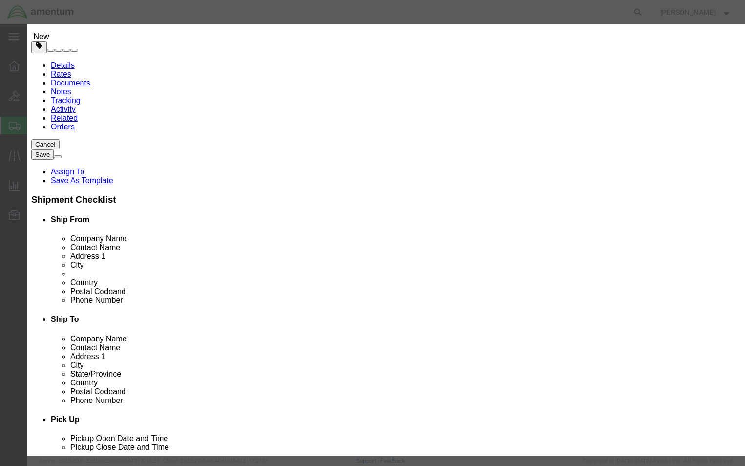
click input "text"
click icon
click select "Select"
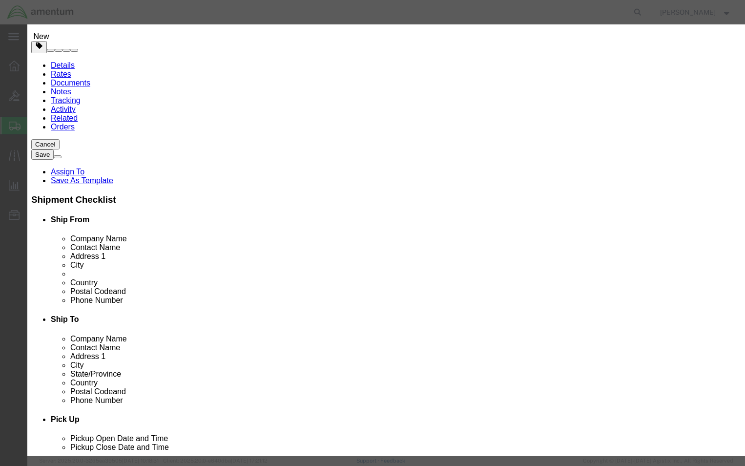
click label "ECCN"
click icon
click input "text"
paste input "EAR99"
type input "EAR99"
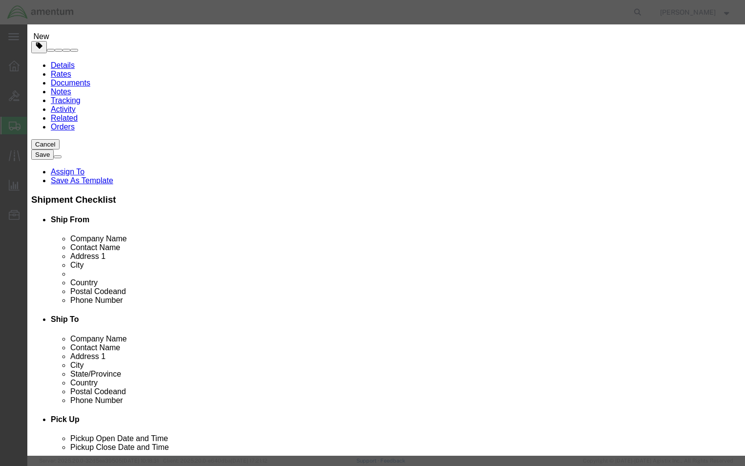
click link "Export - KR"
click select "Select"
click div "Select ATF BIS DEA EPA FDA FTR ITAR OFAC Other (OPA)"
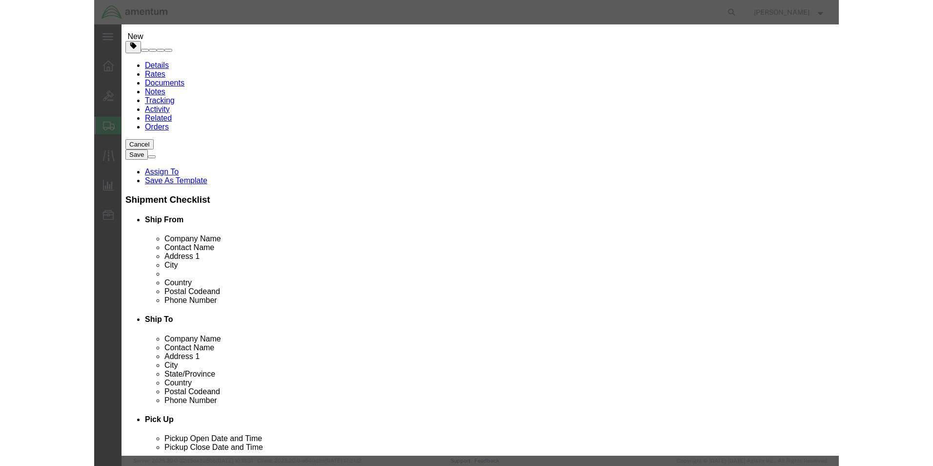
scroll to position [46, 0]
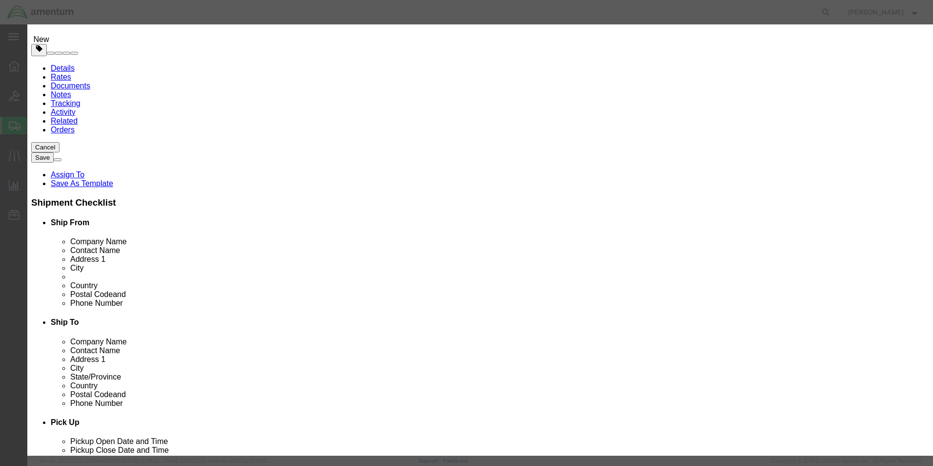
paste input "7318.15"
type input "7318.15"
click select "Select ATF BIS DEA EPA FDA FTR ITAR OFAC Other (OPA)"
click link "Export - KR"
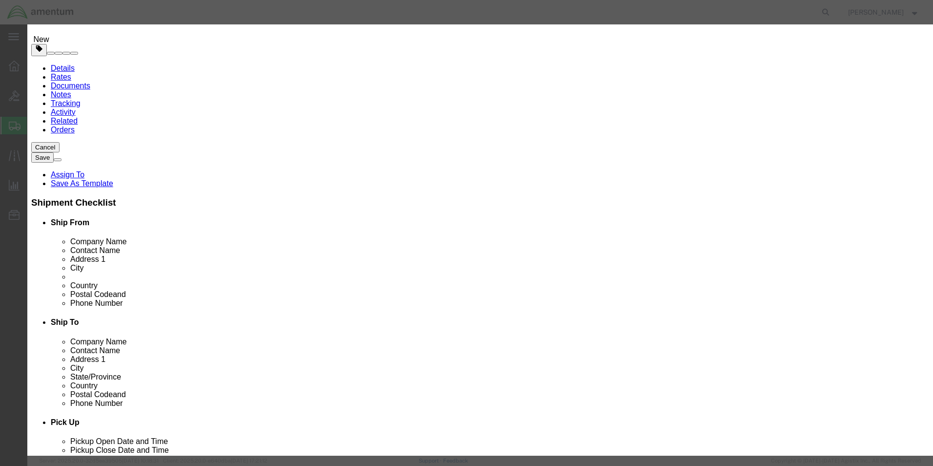
click link "Export - KR"
click icon
click select "Select ATF BIS DEA EPA FDA FTR ITAR OFAC Other (OPA)"
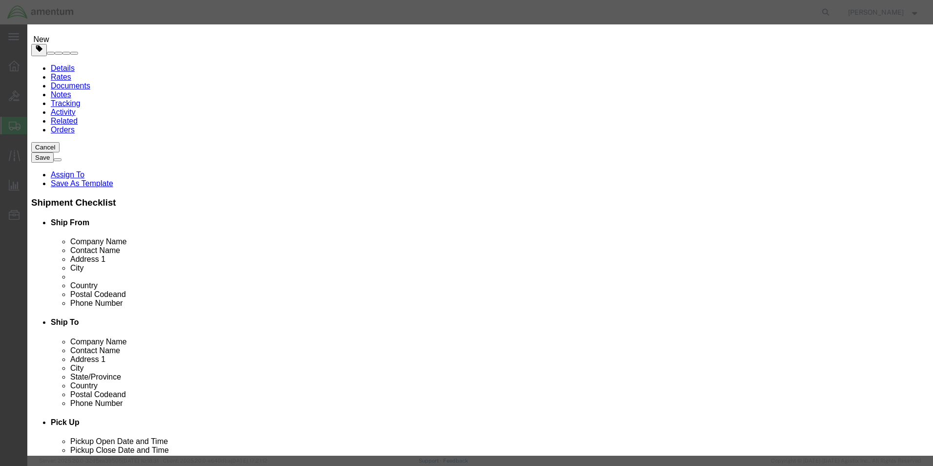
click select "Select ATF BIS DEA EPA FDA FTR ITAR OFAC Other (OPA)"
select select "OPA"
click select "Select ATF BIS DEA EPA FDA FTR ITAR OFAC Other (OPA)"
click div "Control/Exempt Select ATF BIS DEA EPA FDA FTR ITAR OFAC Other (OPA) License Num…"
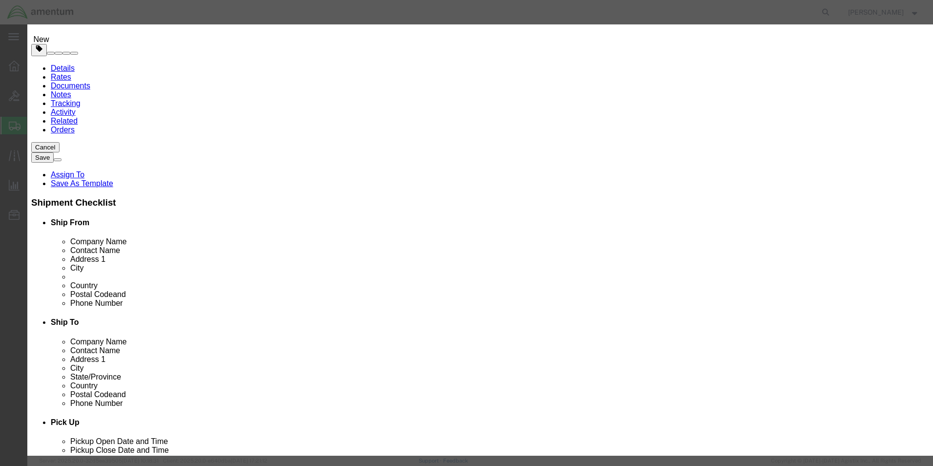
click select "Select ATF BIS DEA EPA FDA FTR ITAR OFAC Other (OPA)"
select select
click select "Select ATF BIS DEA EPA FDA FTR ITAR OFAC Other (OPA)"
click select
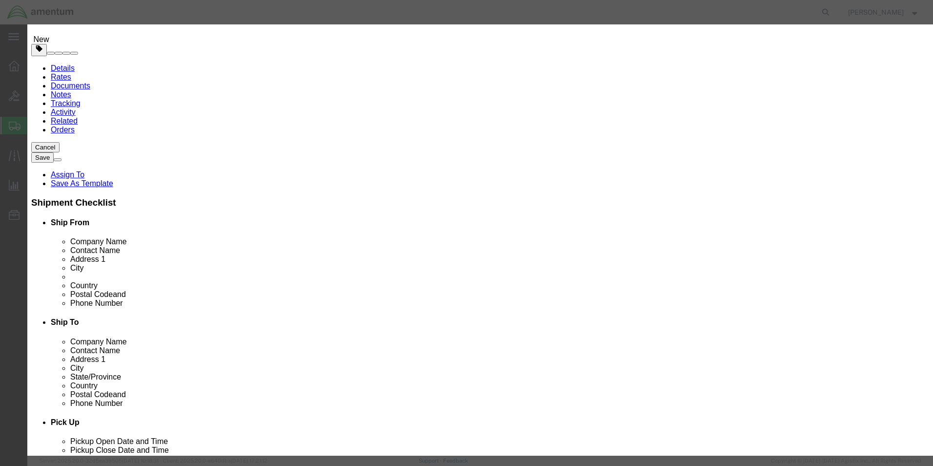
click div "Control/Exempt Select ATF BIS DEA EPA FDA FTR ITAR OFAC Other (OPA) License Num…"
click button "Save & Close"
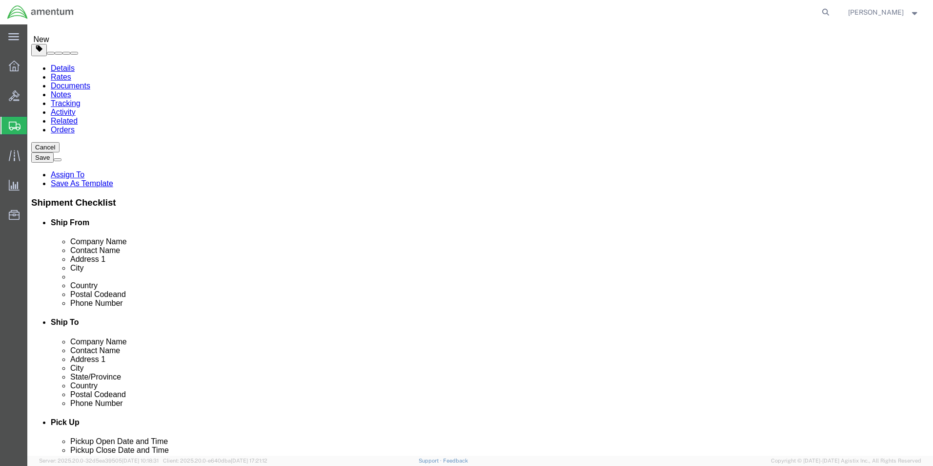
click div "Pieces: 3.00 Each Total value: 28430.80 KRW"
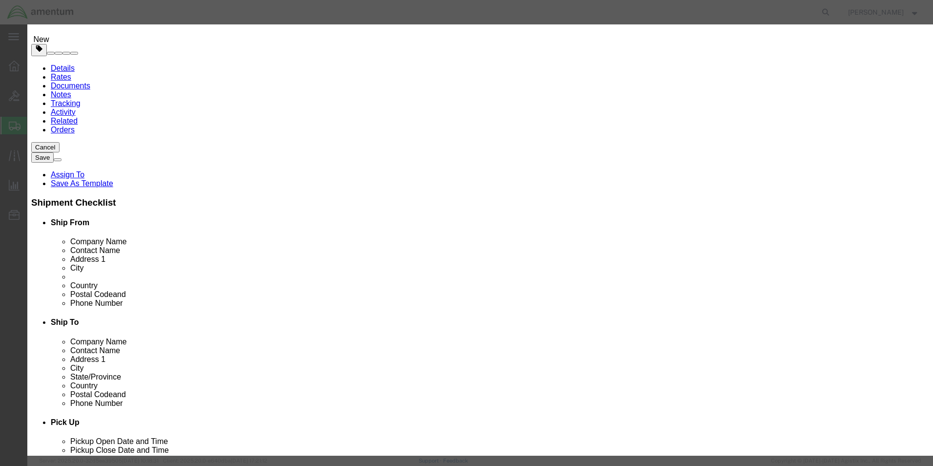
drag, startPoint x: 400, startPoint y: 29, endPoint x: 506, endPoint y: 42, distance: 106.7
click h3 "Edit content"
click select "Select ATF BIS DEA EPA FDA FTR ITAR OFAC Other (OPA)"
select select "OPA"
click select "Select ATF BIS DEA EPA FDA FTR ITAR OFAC Other (OPA)"
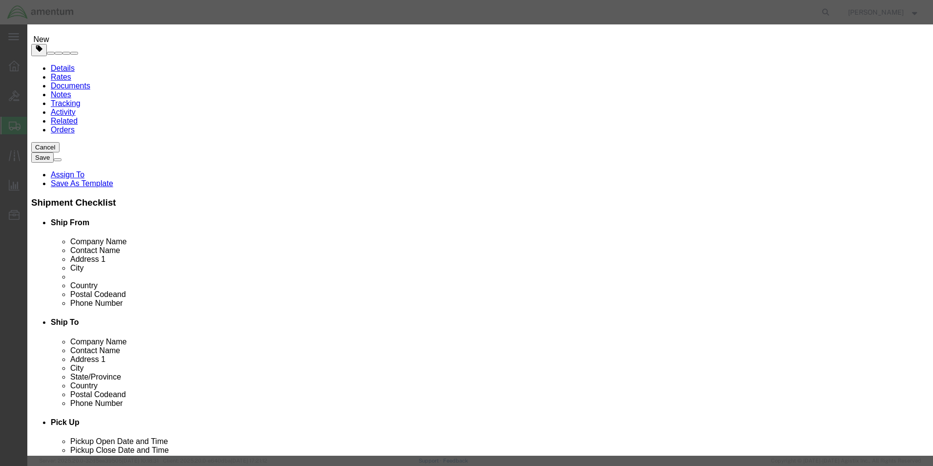
click button "Save & Close"
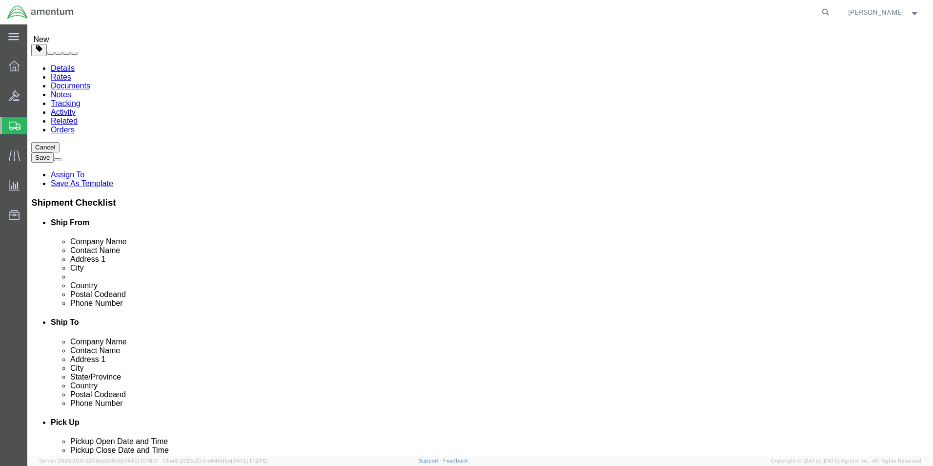
click dd "28430.80 KRW"
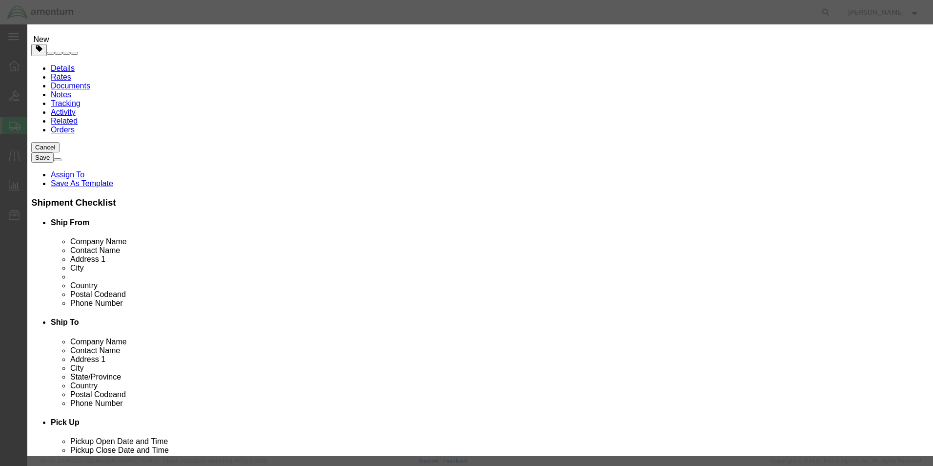
type input "7318.15"
click button "Save & Close"
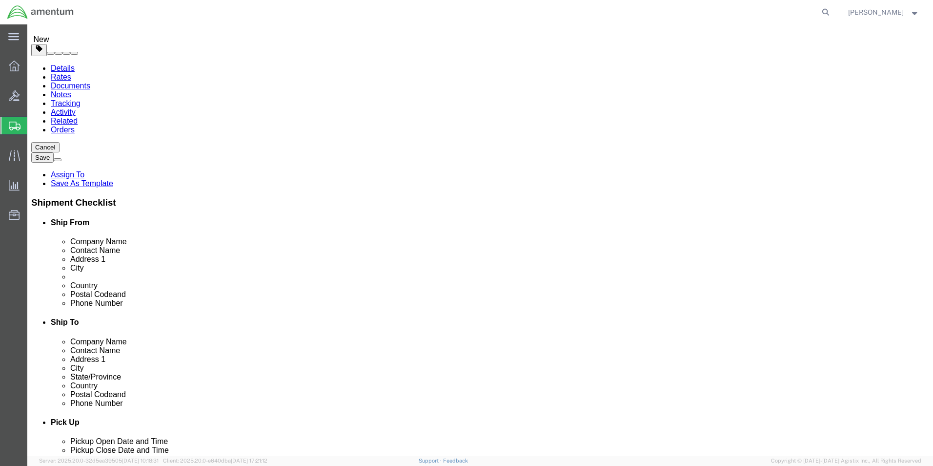
click button "Continue"
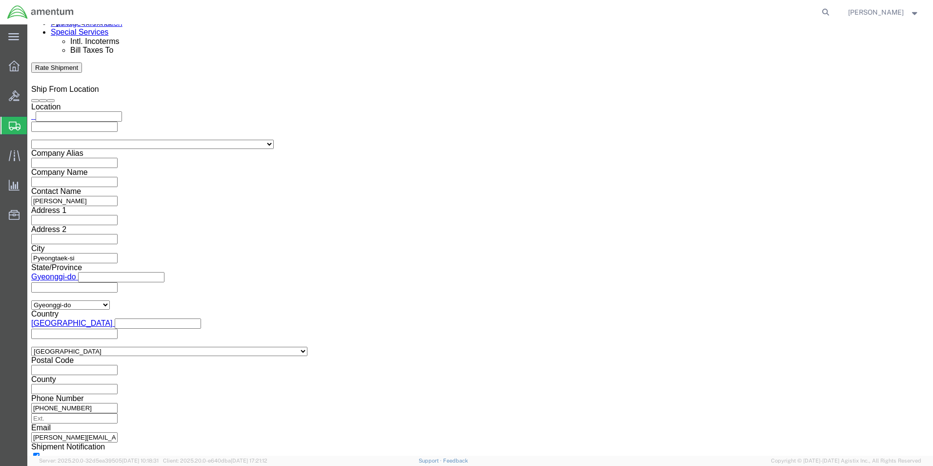
scroll to position [642, 0]
click button "Rate Shipment"
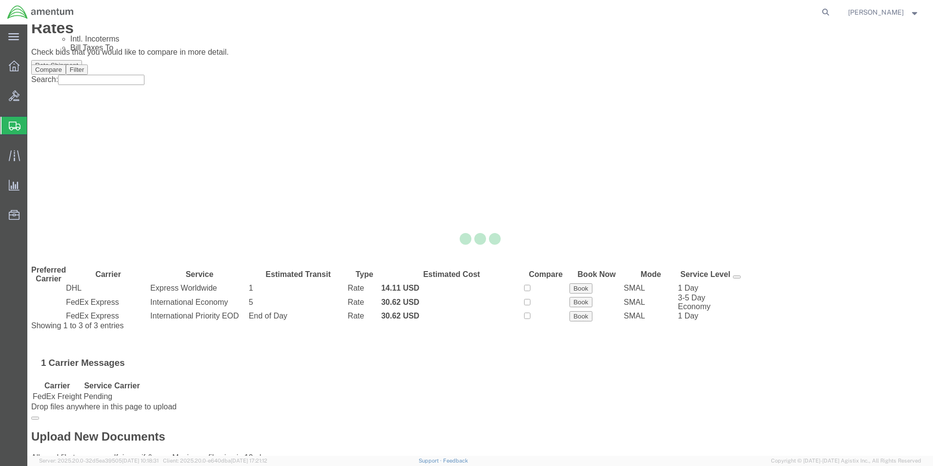
scroll to position [0, 0]
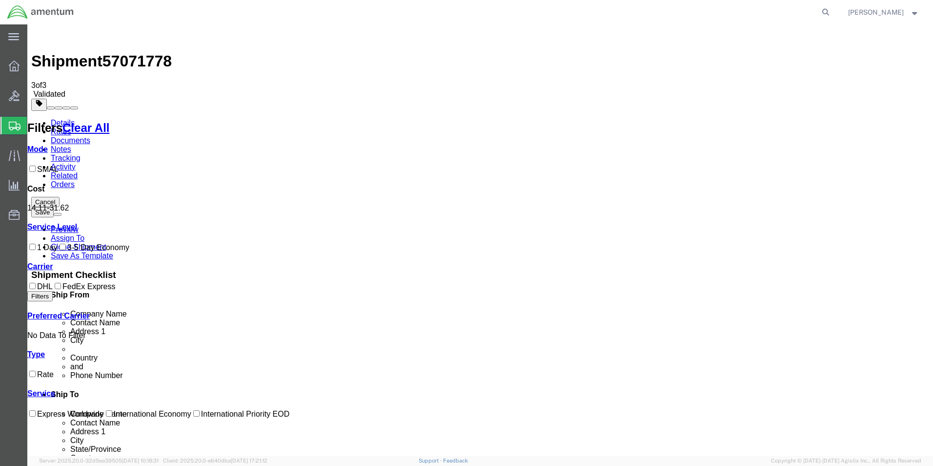
checkbox input "true"
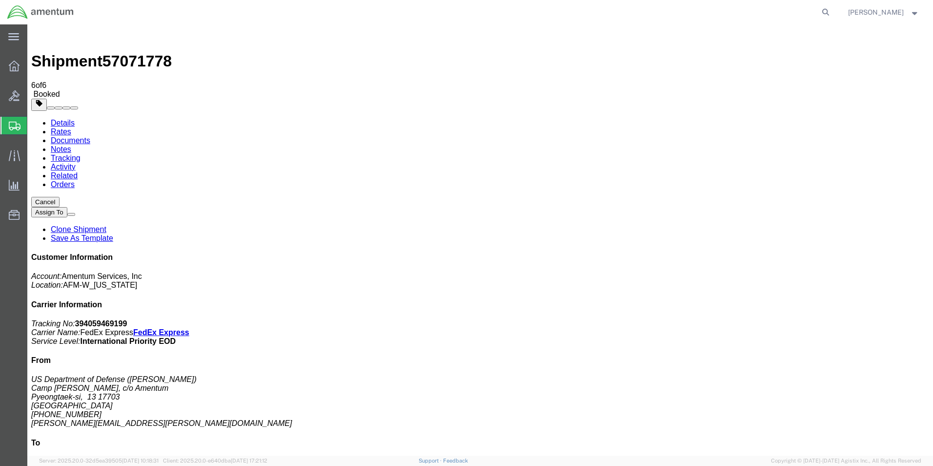
checkbox input "true"
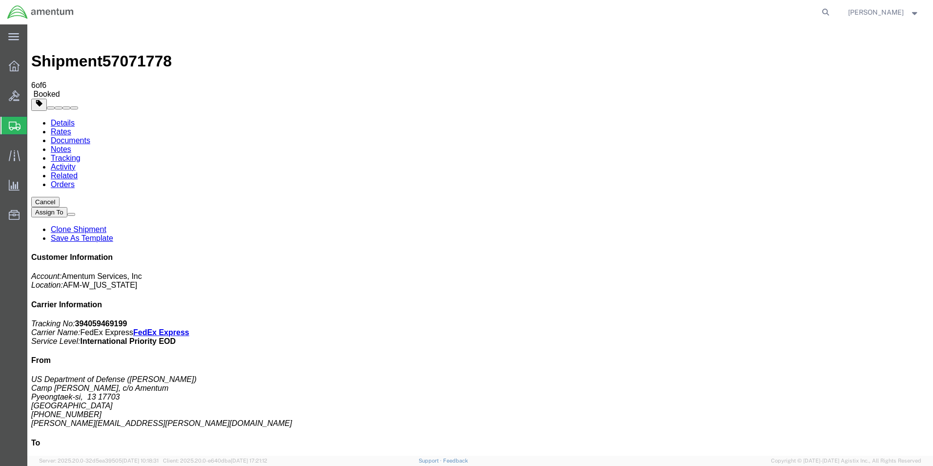
checkbox input "true"
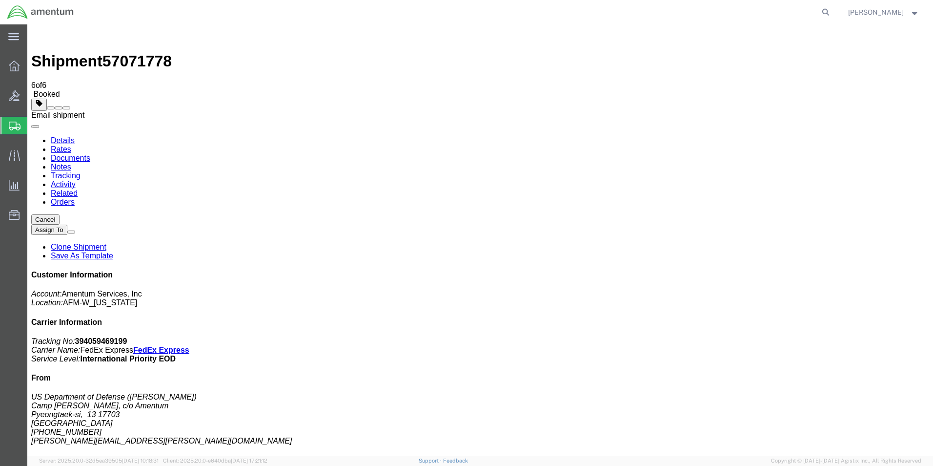
click at [66, 108] on span at bounding box center [66, 108] width 0 height 0
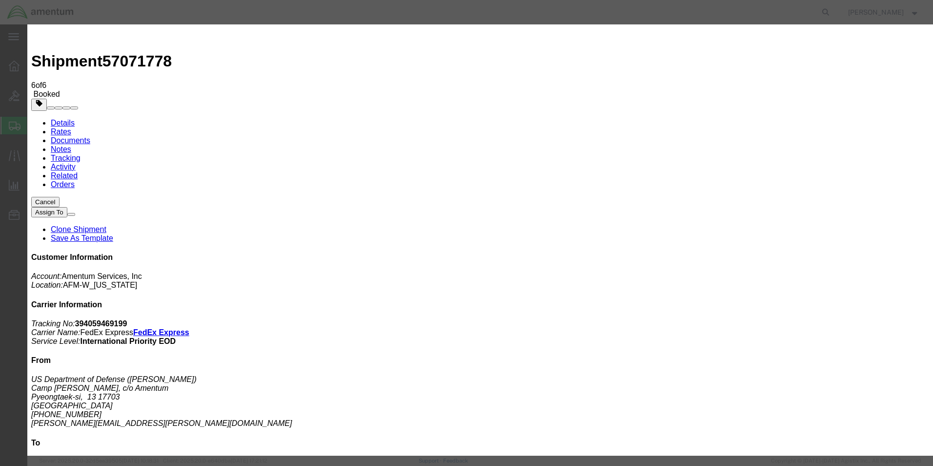
type input "[PERSON_NAME]"
